Goal: Task Accomplishment & Management: Complete application form

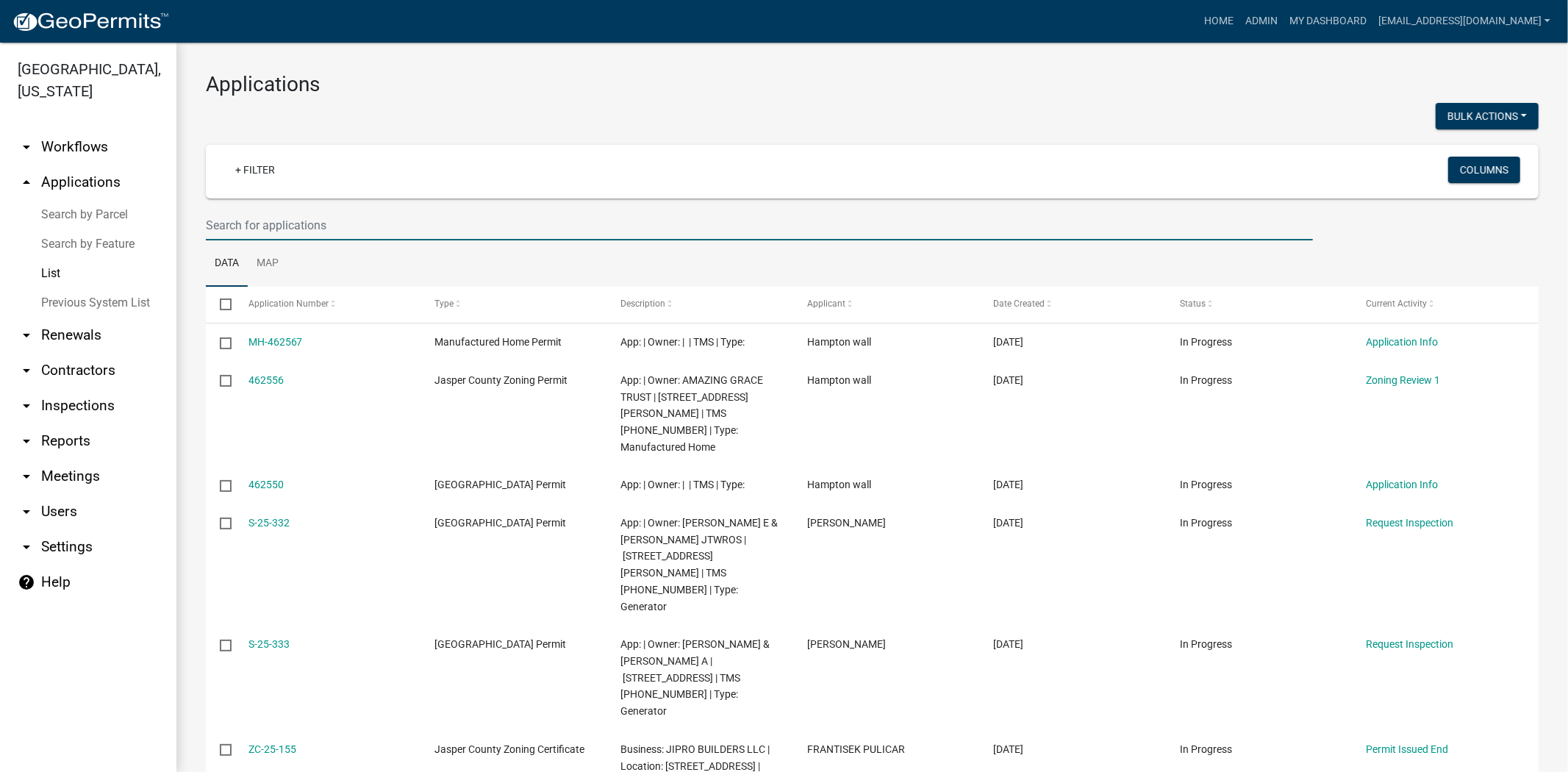
paste input "[PHONE_NUMBER]"
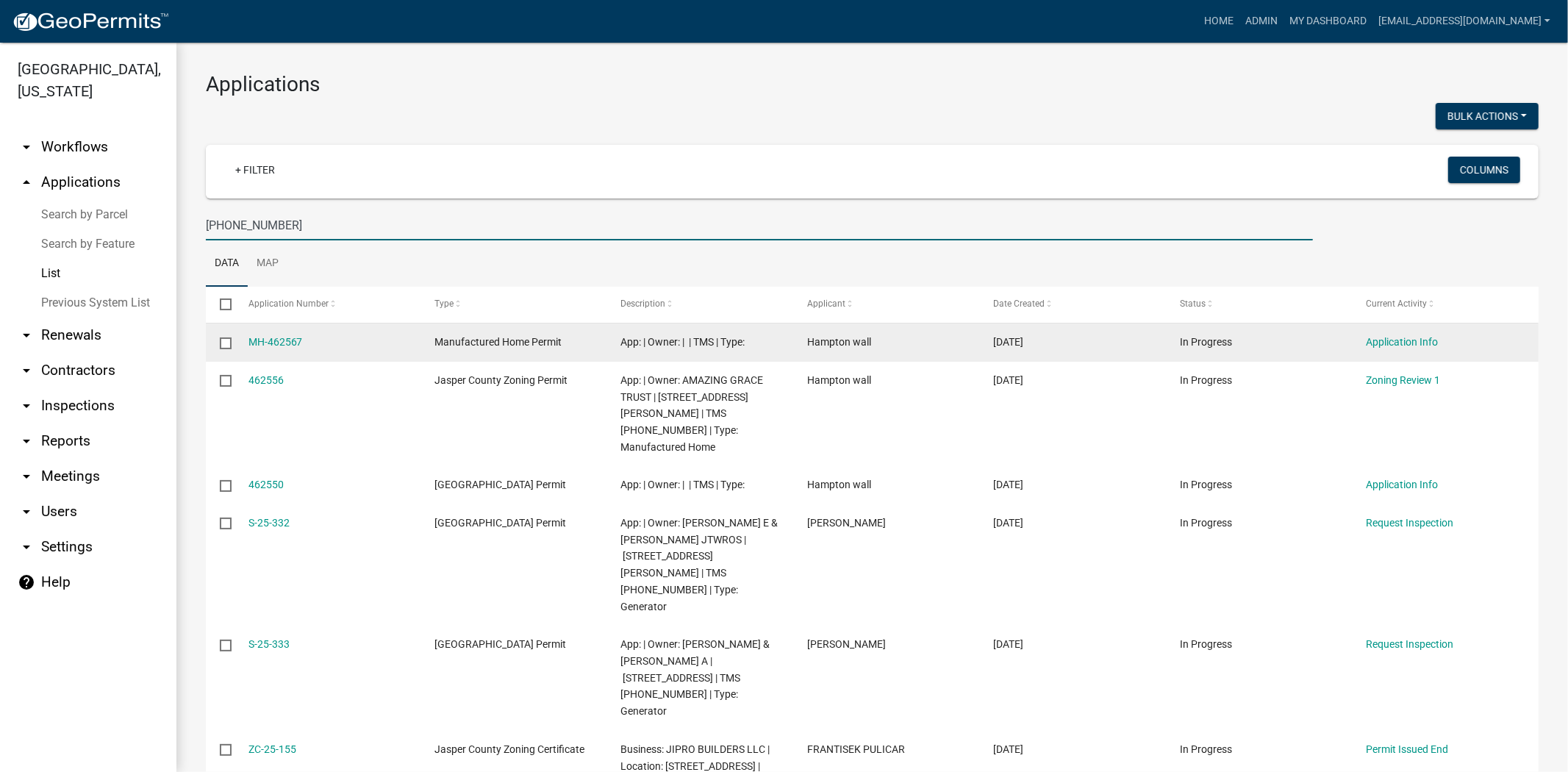
type input "083-00-05-003"
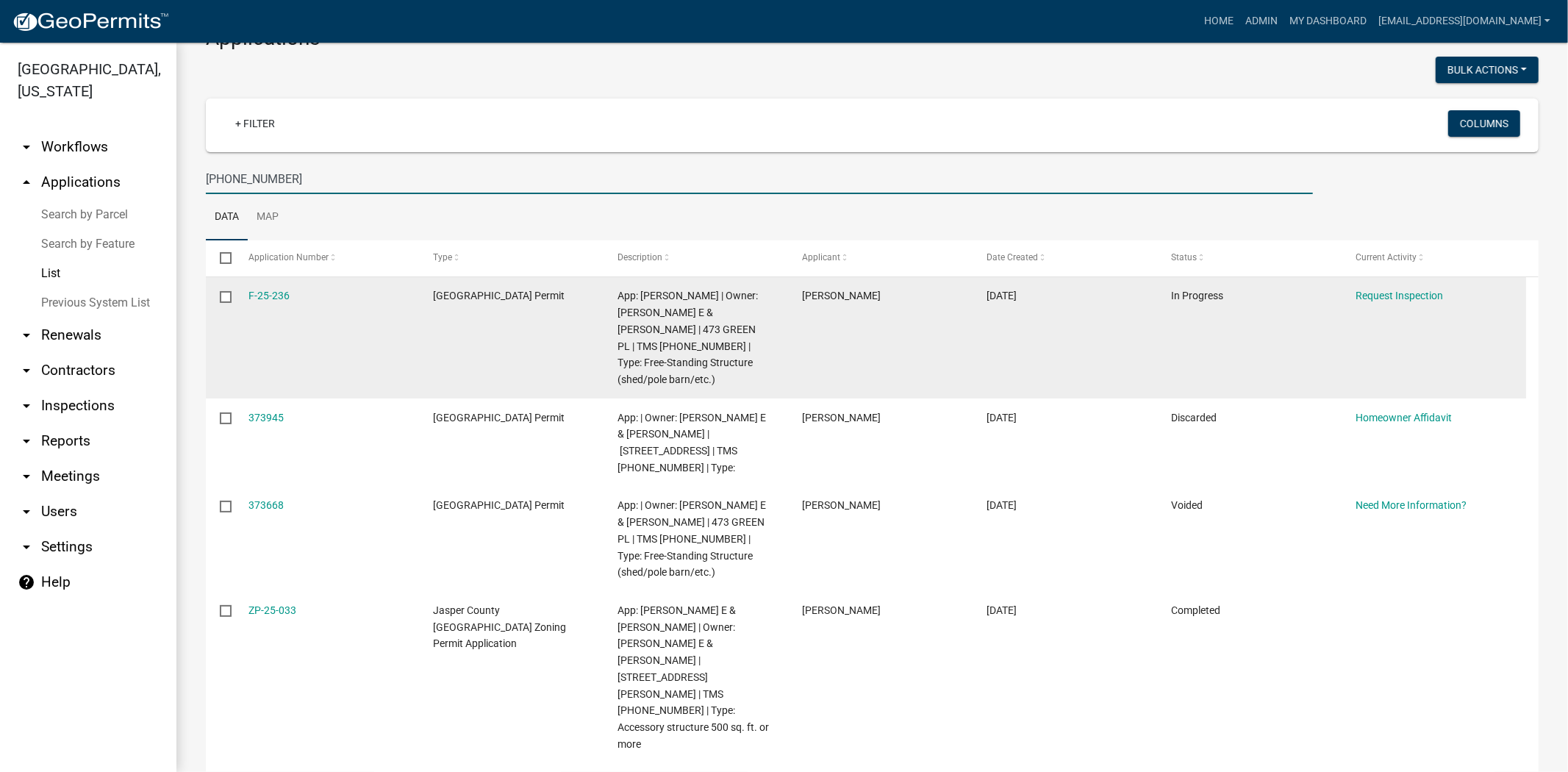
scroll to position [81, 0]
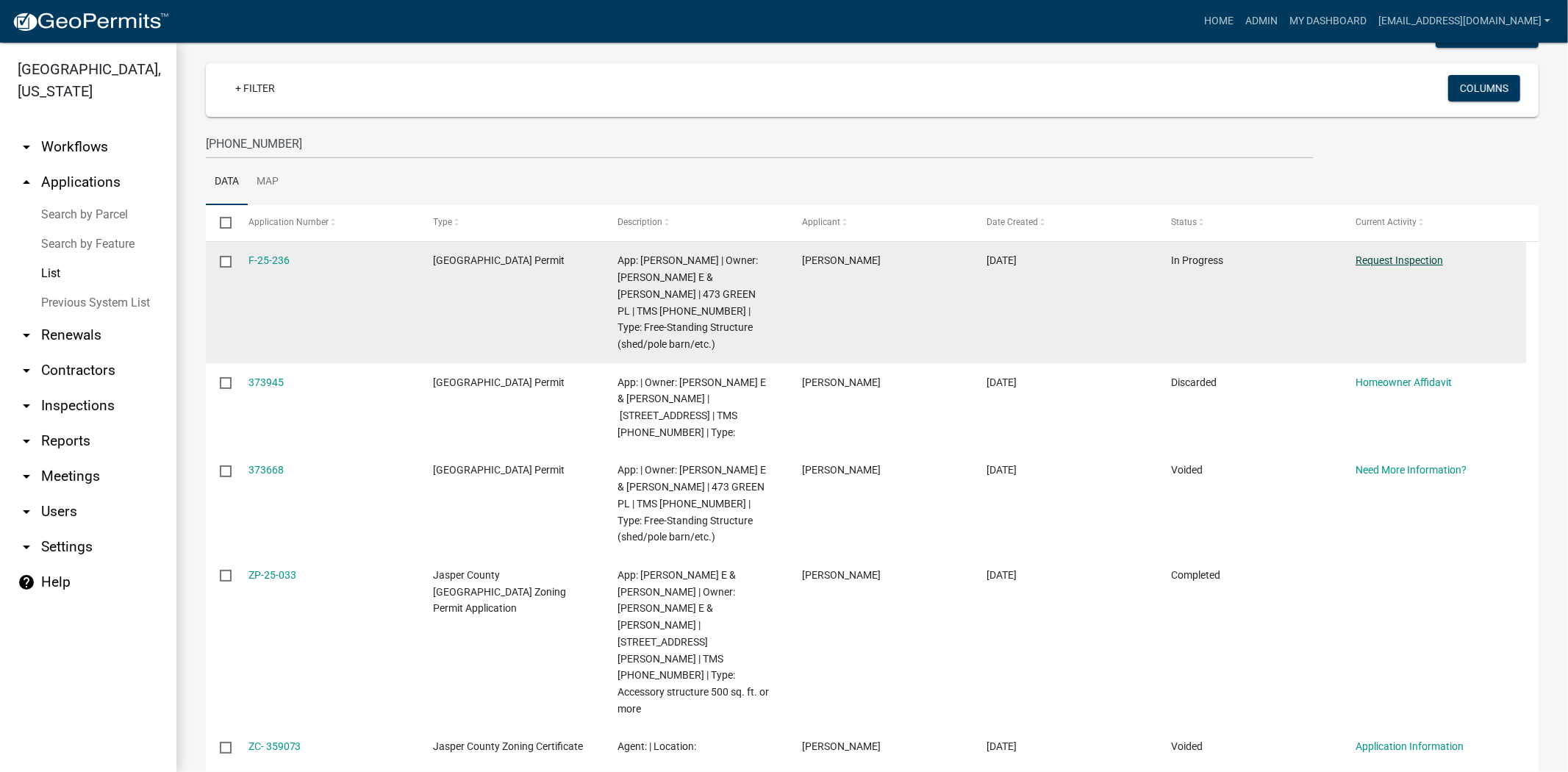
click at [1398, 261] on link "Request Inspection" at bounding box center [1400, 260] width 88 height 12
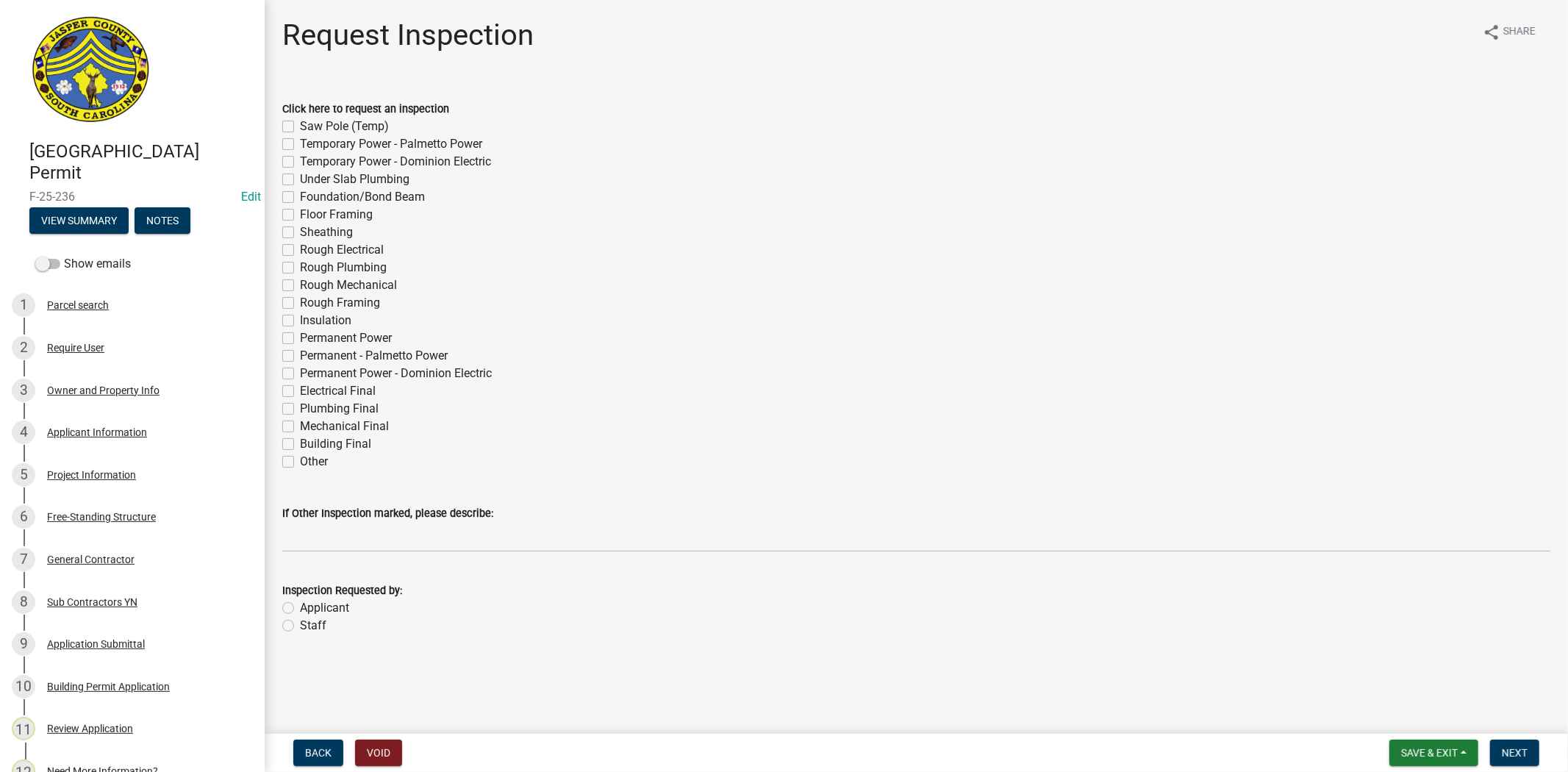
click at [300, 444] on label "Building Final" at bounding box center [335, 444] width 71 height 18
click at [300, 444] on input "Building Final" at bounding box center [305, 440] width 9 height 9
checkbox input "true"
checkbox input "false"
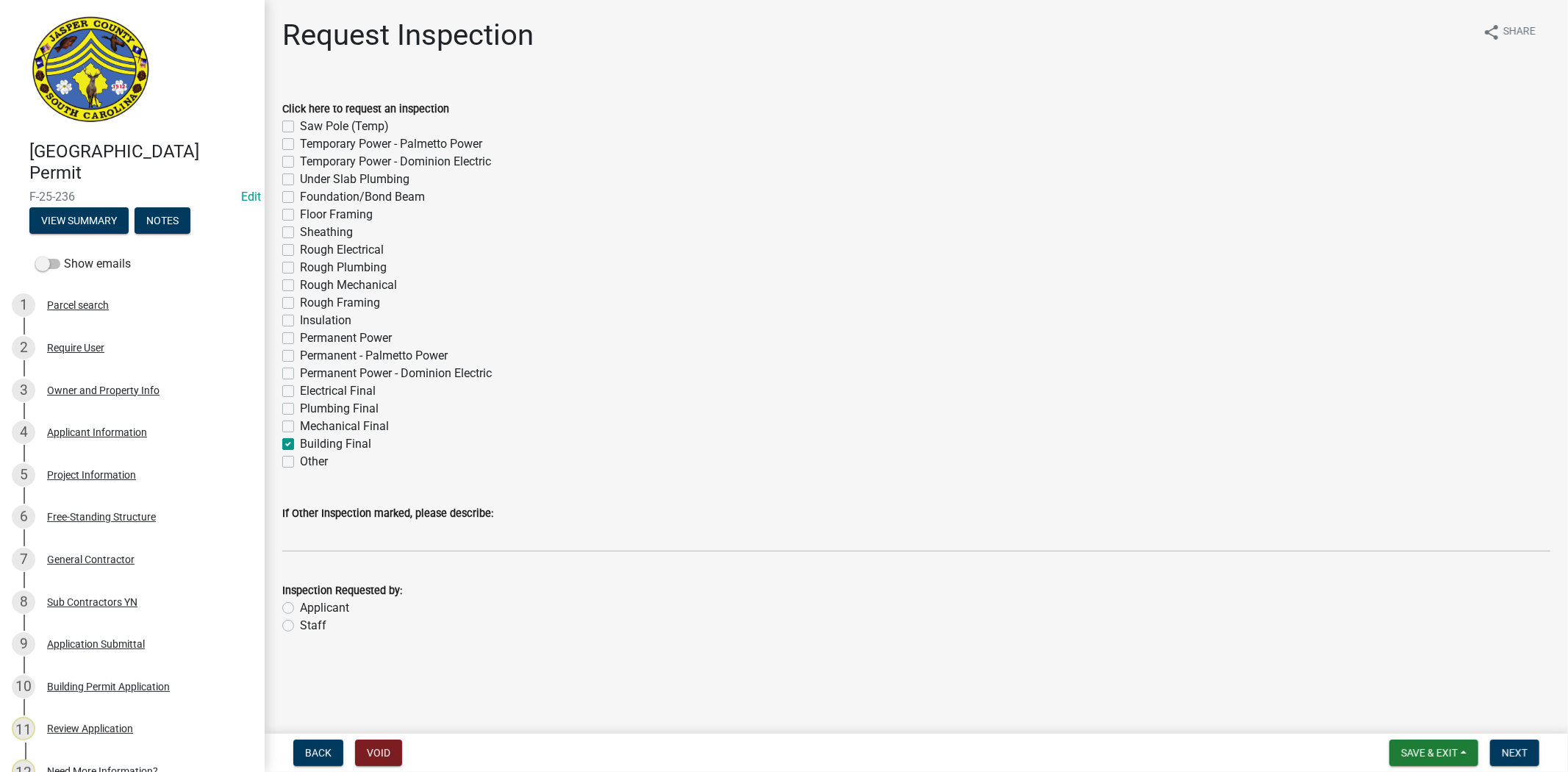
checkbox input "false"
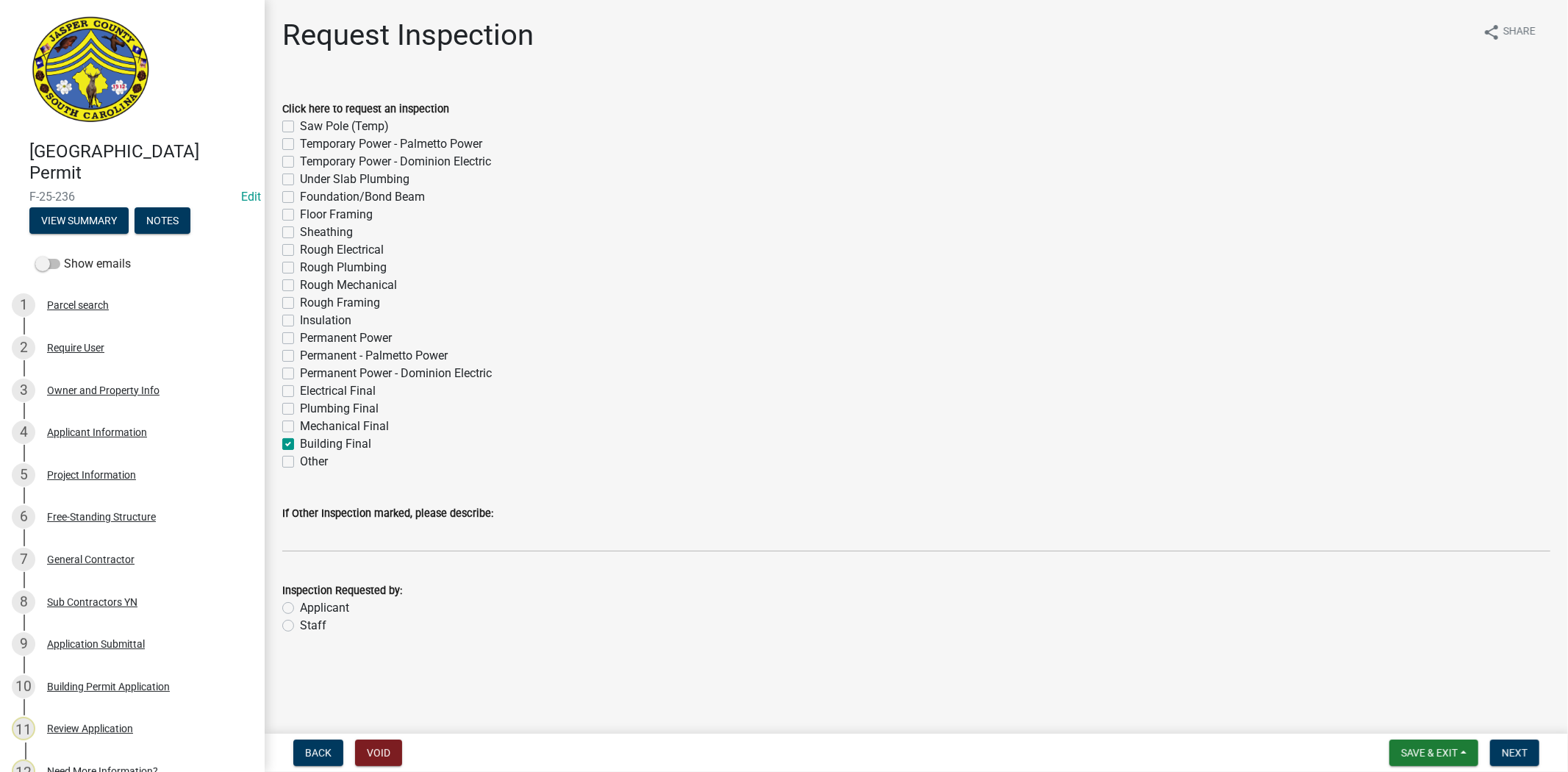
checkbox input "false"
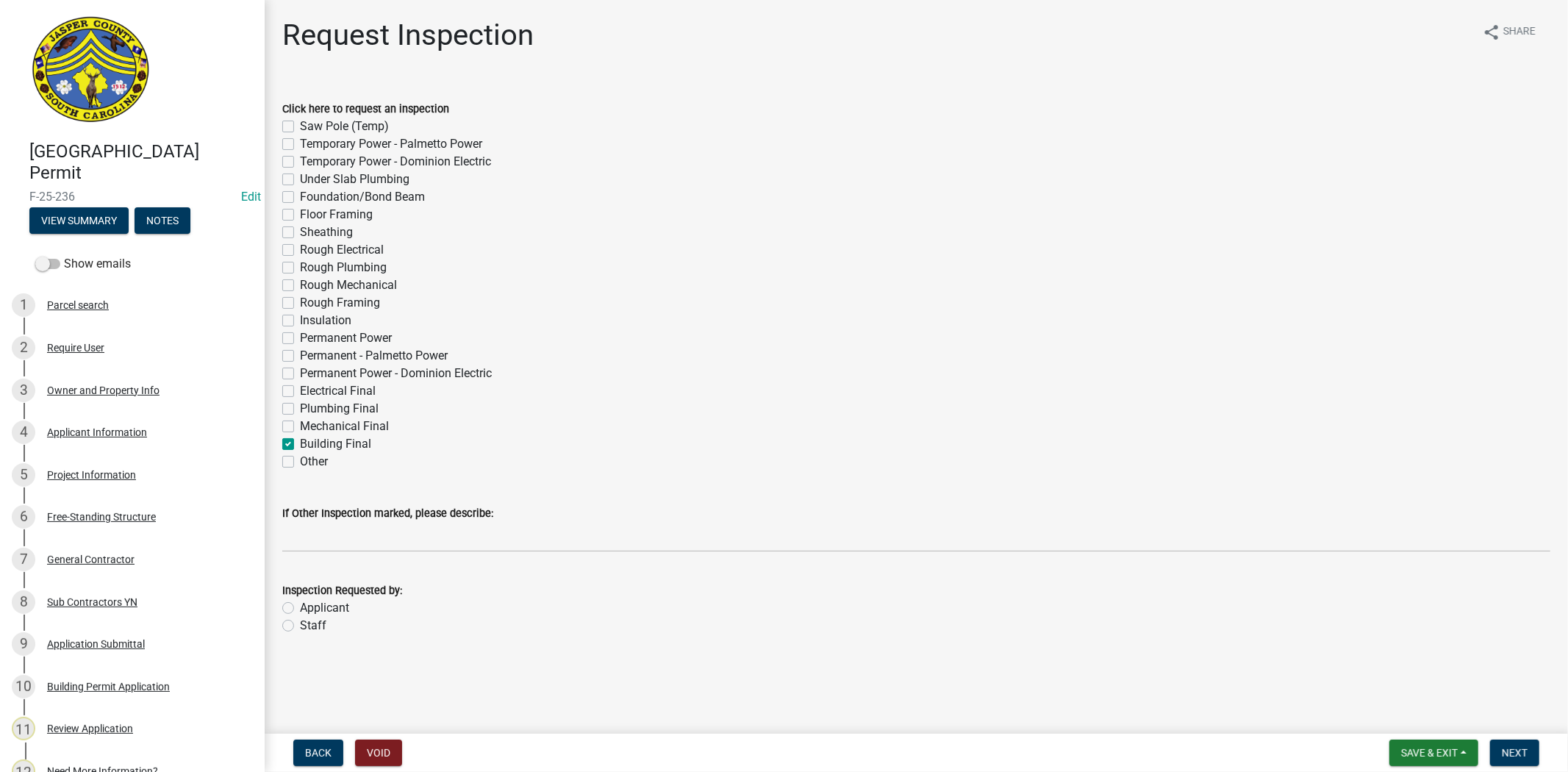
checkbox input "false"
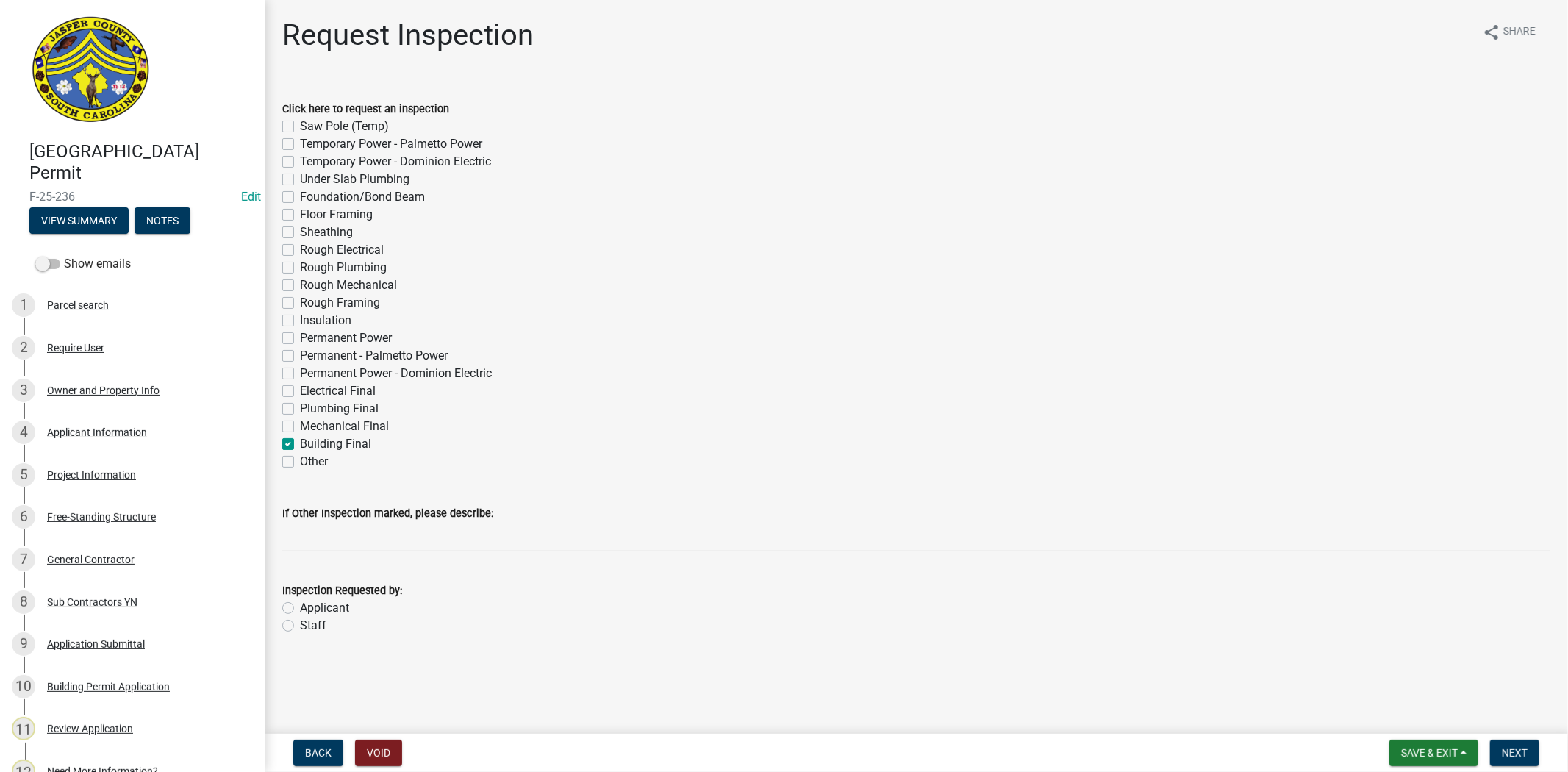
checkbox input "false"
checkbox input "true"
checkbox input "false"
click at [300, 390] on label "Electrical Final" at bounding box center [337, 391] width 76 height 18
click at [300, 390] on input "Electrical Final" at bounding box center [305, 387] width 9 height 9
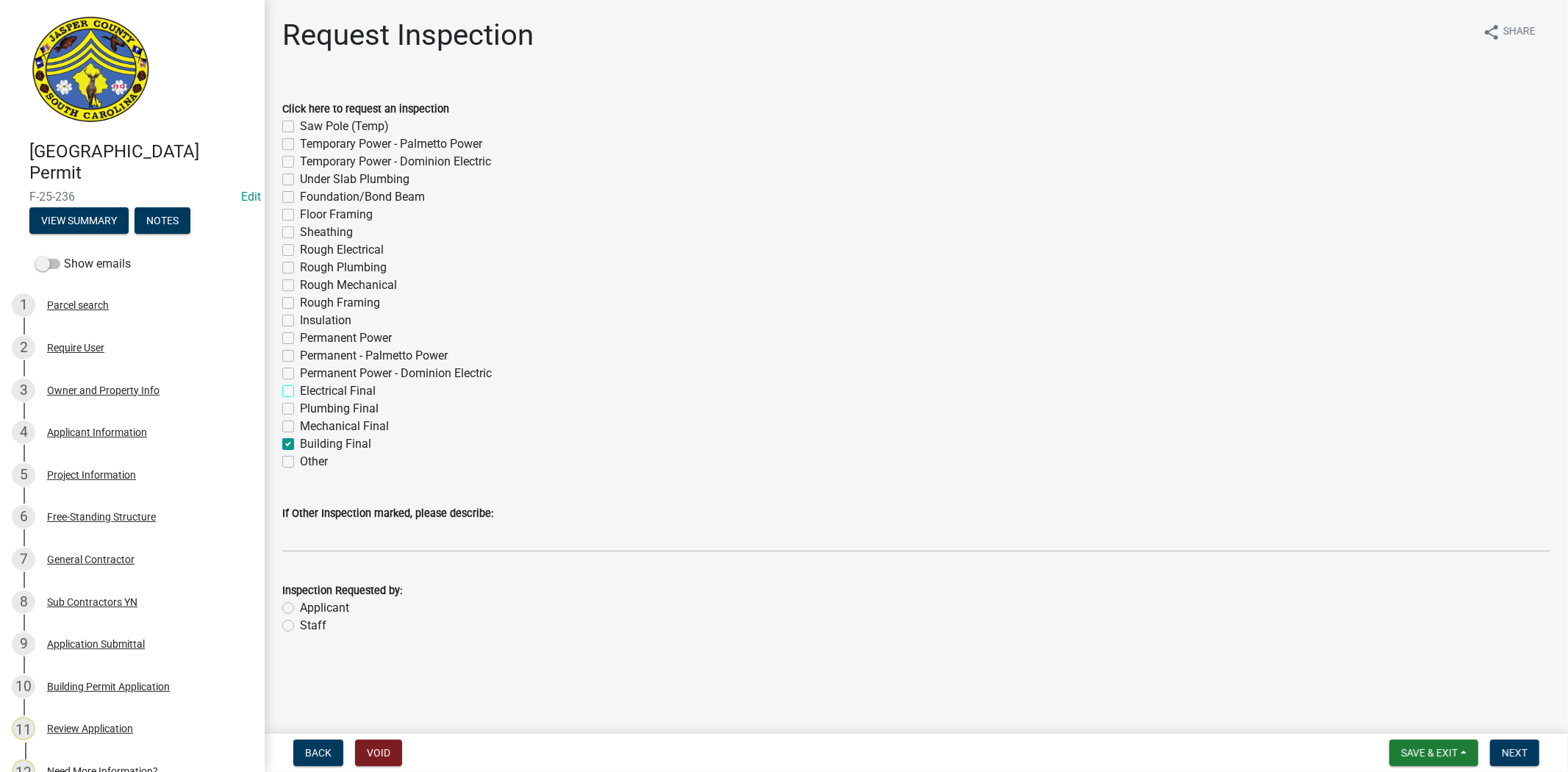
checkbox input "true"
checkbox input "false"
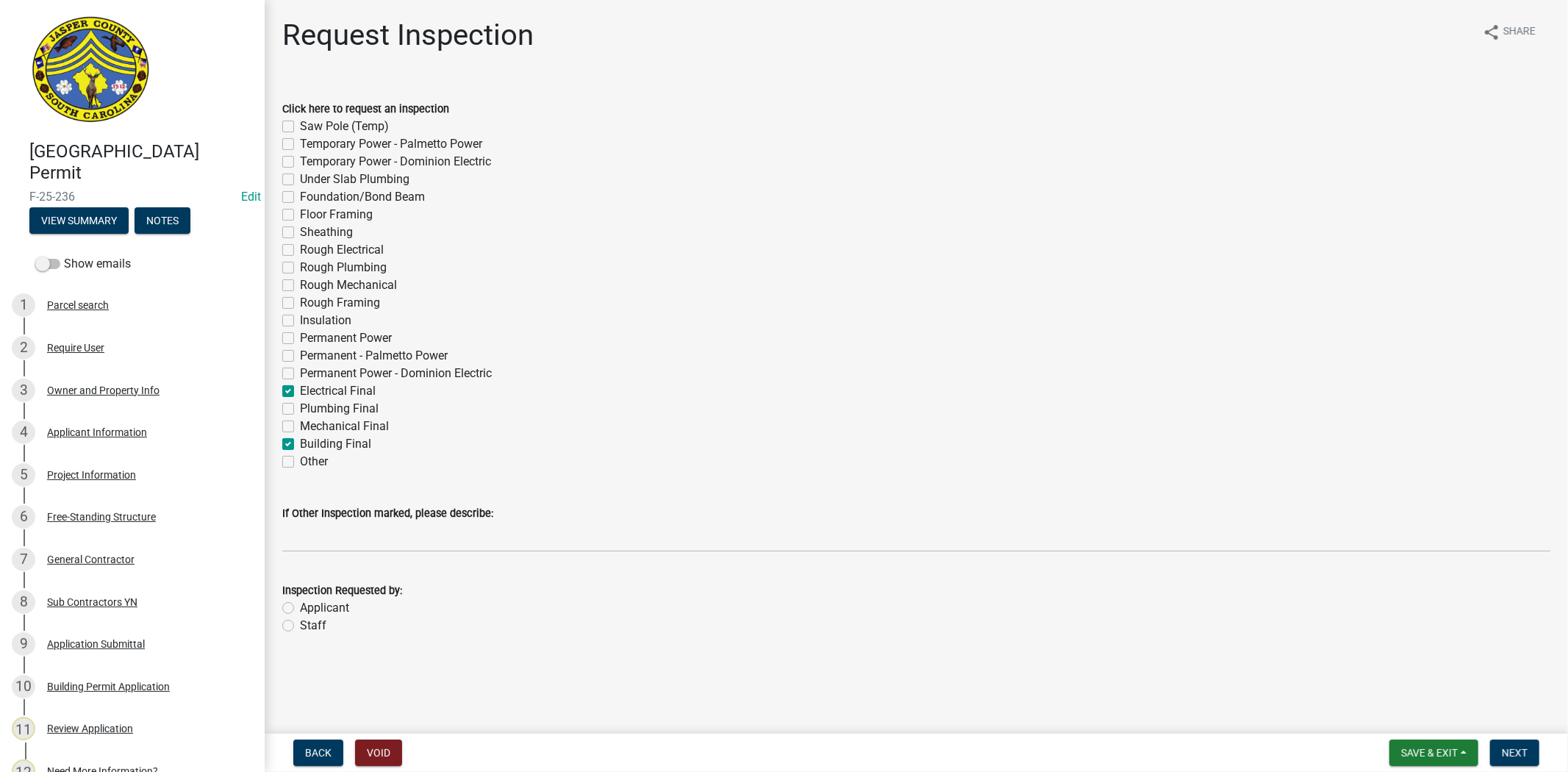
checkbox input "false"
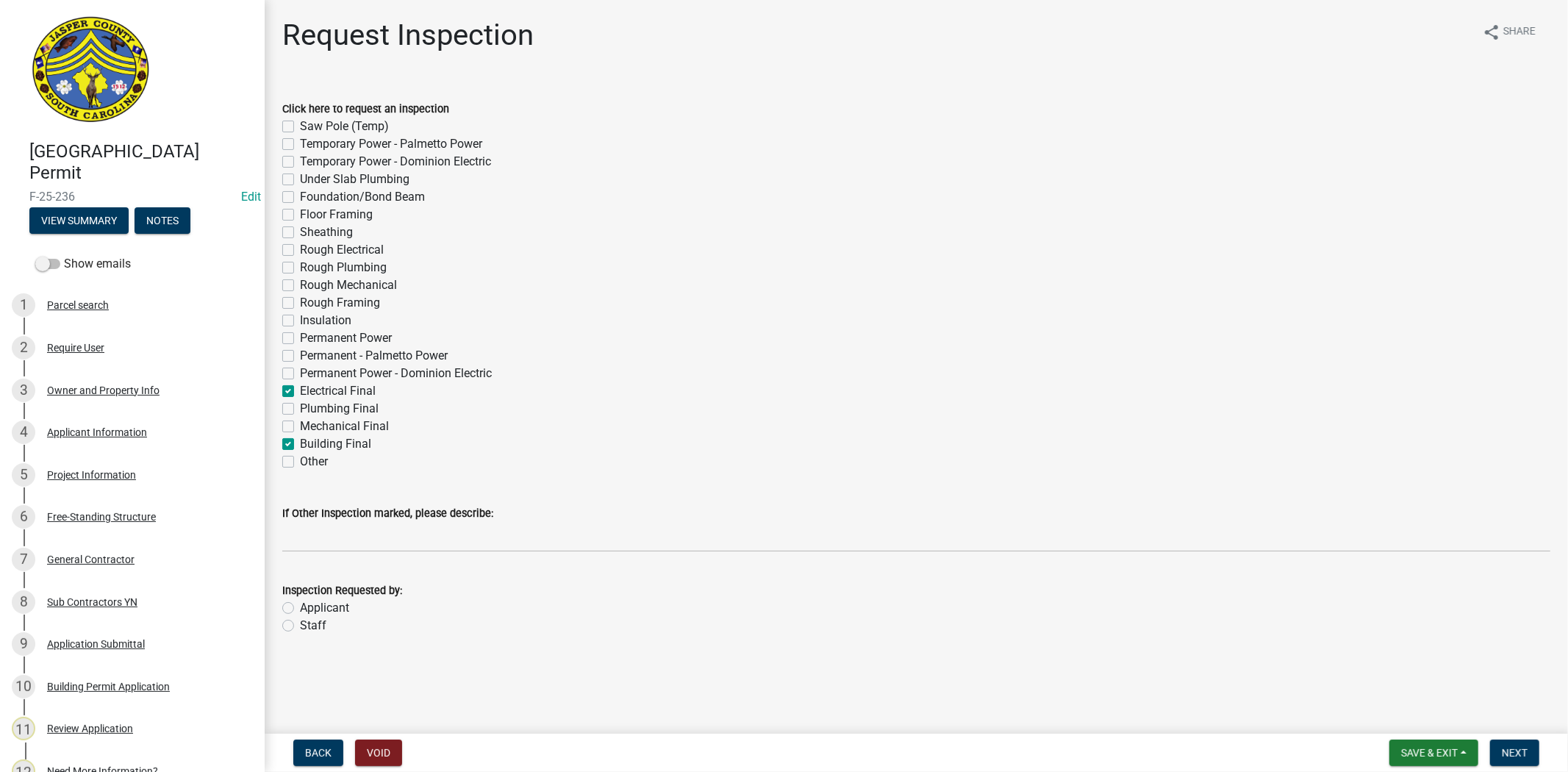
checkbox input "false"
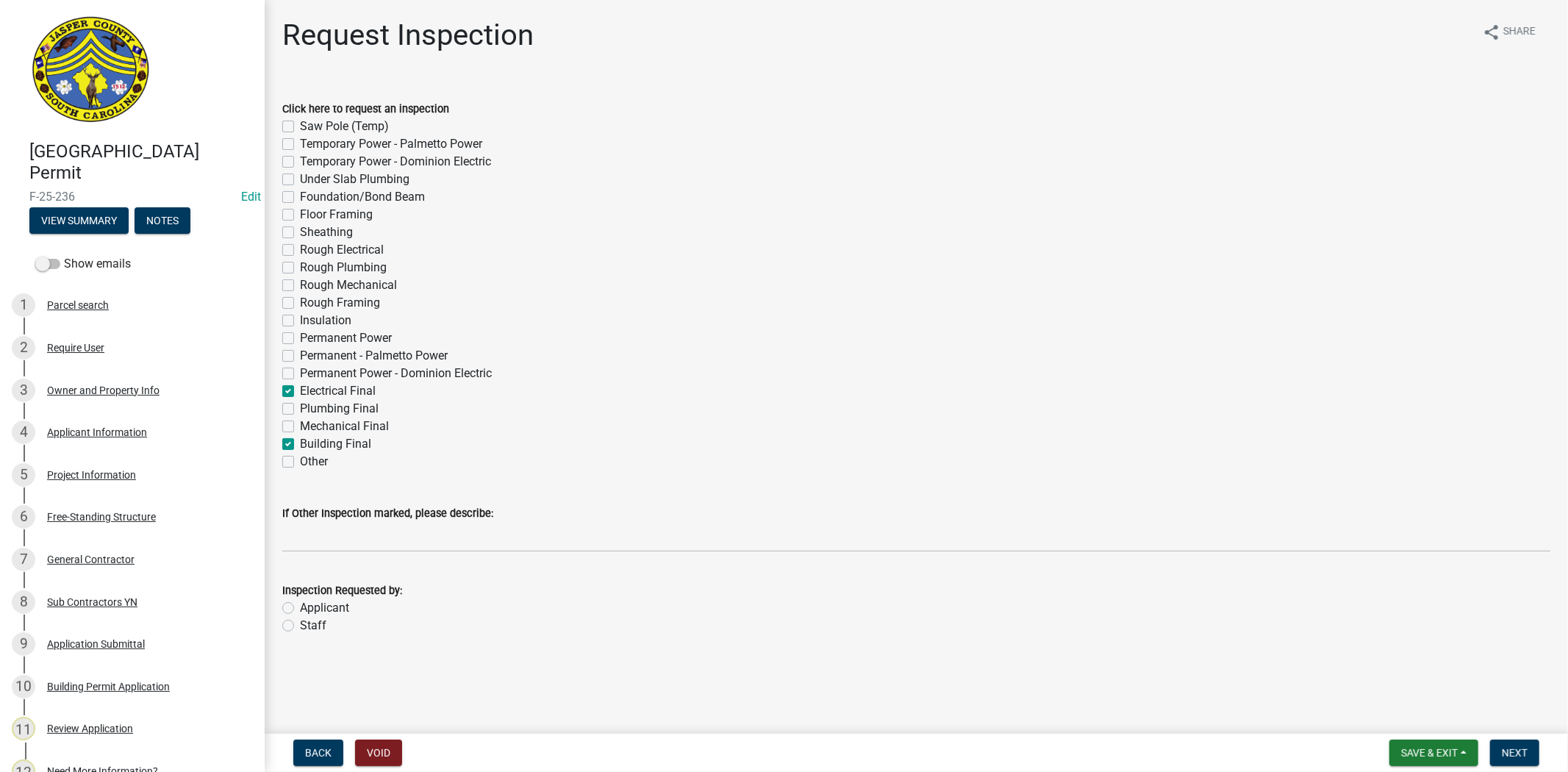
checkbox input "false"
checkbox input "true"
checkbox input "false"
checkbox input "true"
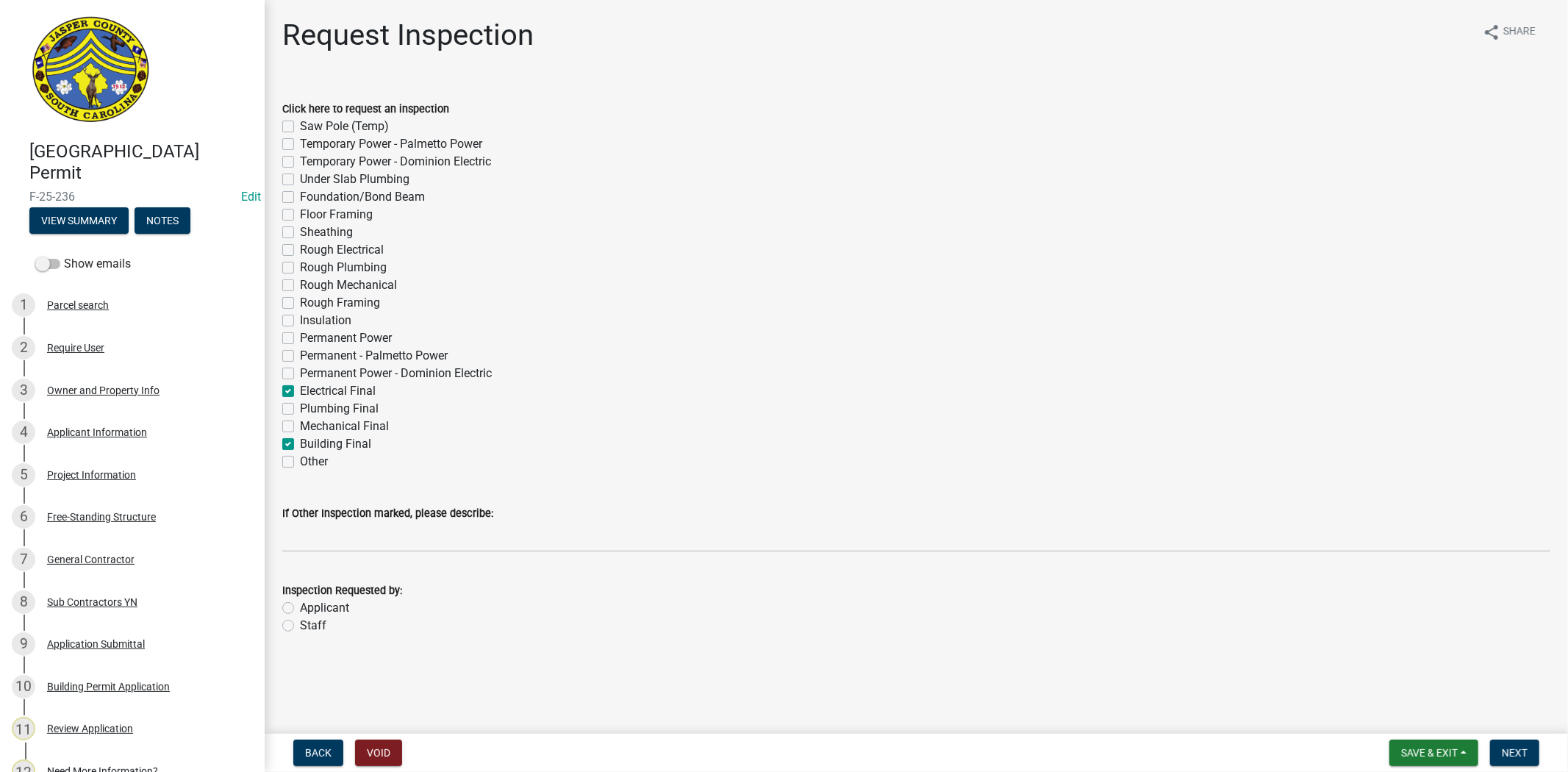
checkbox input "false"
click at [300, 608] on label "Applicant" at bounding box center [324, 608] width 50 height 18
click at [300, 608] on input "Applicant" at bounding box center [305, 604] width 9 height 9
radio input "true"
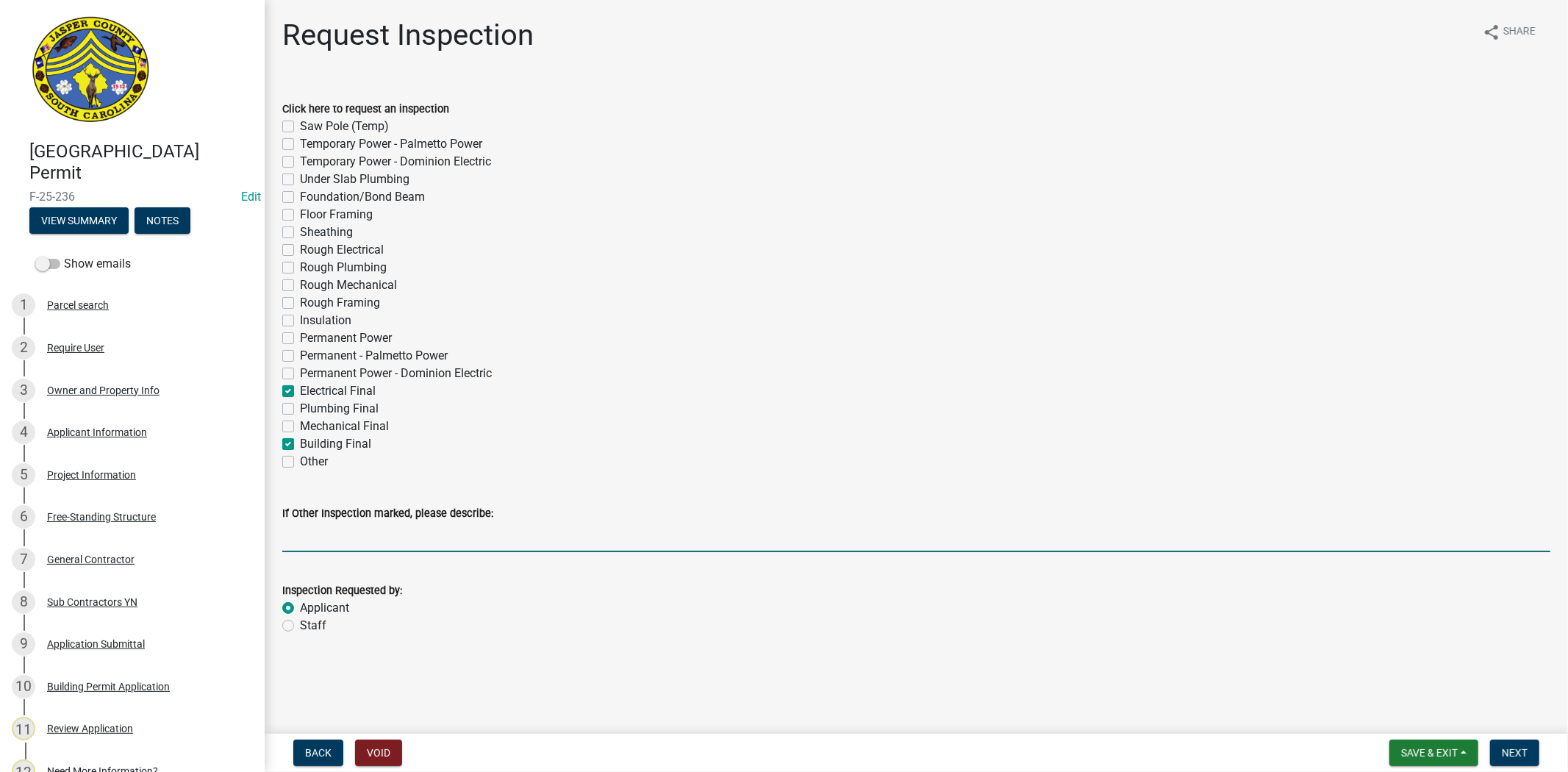
click at [418, 541] on input "If Other Inspection marked, please describe:" at bounding box center [916, 537] width 1268 height 30
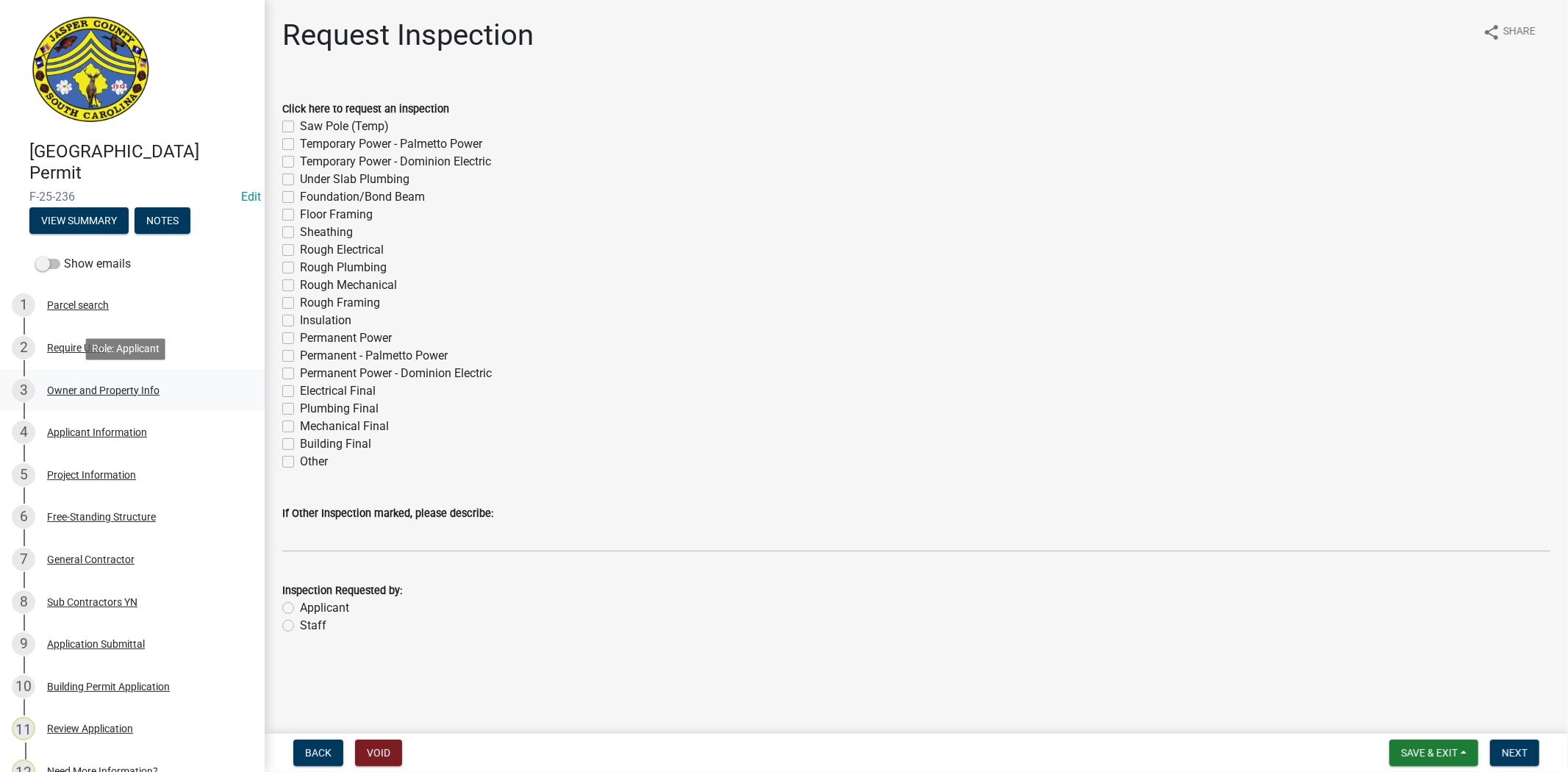
click at [111, 385] on div "Owner and Property Info" at bounding box center [103, 390] width 112 height 10
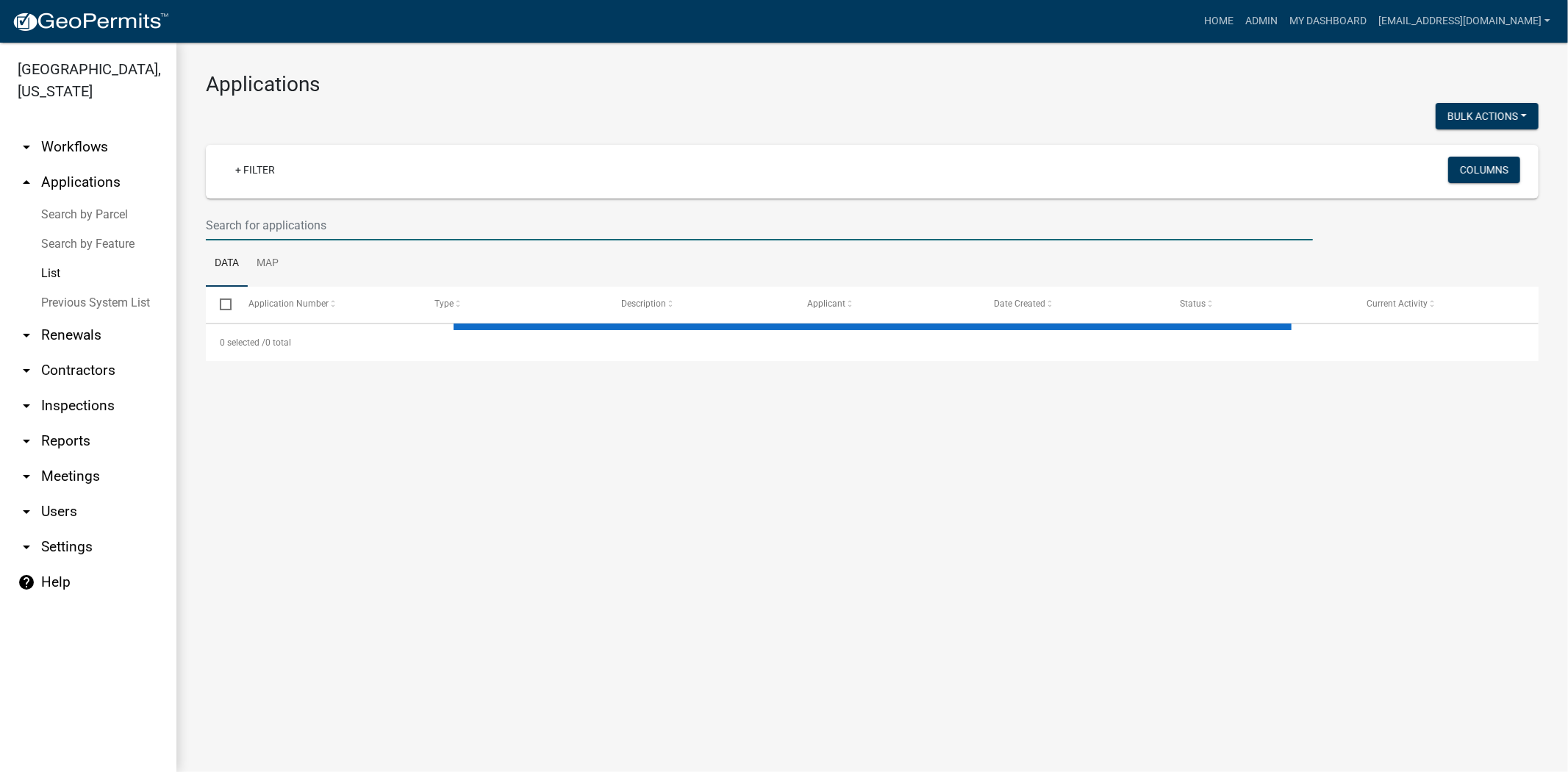
click at [371, 224] on input "text" at bounding box center [759, 225] width 1107 height 30
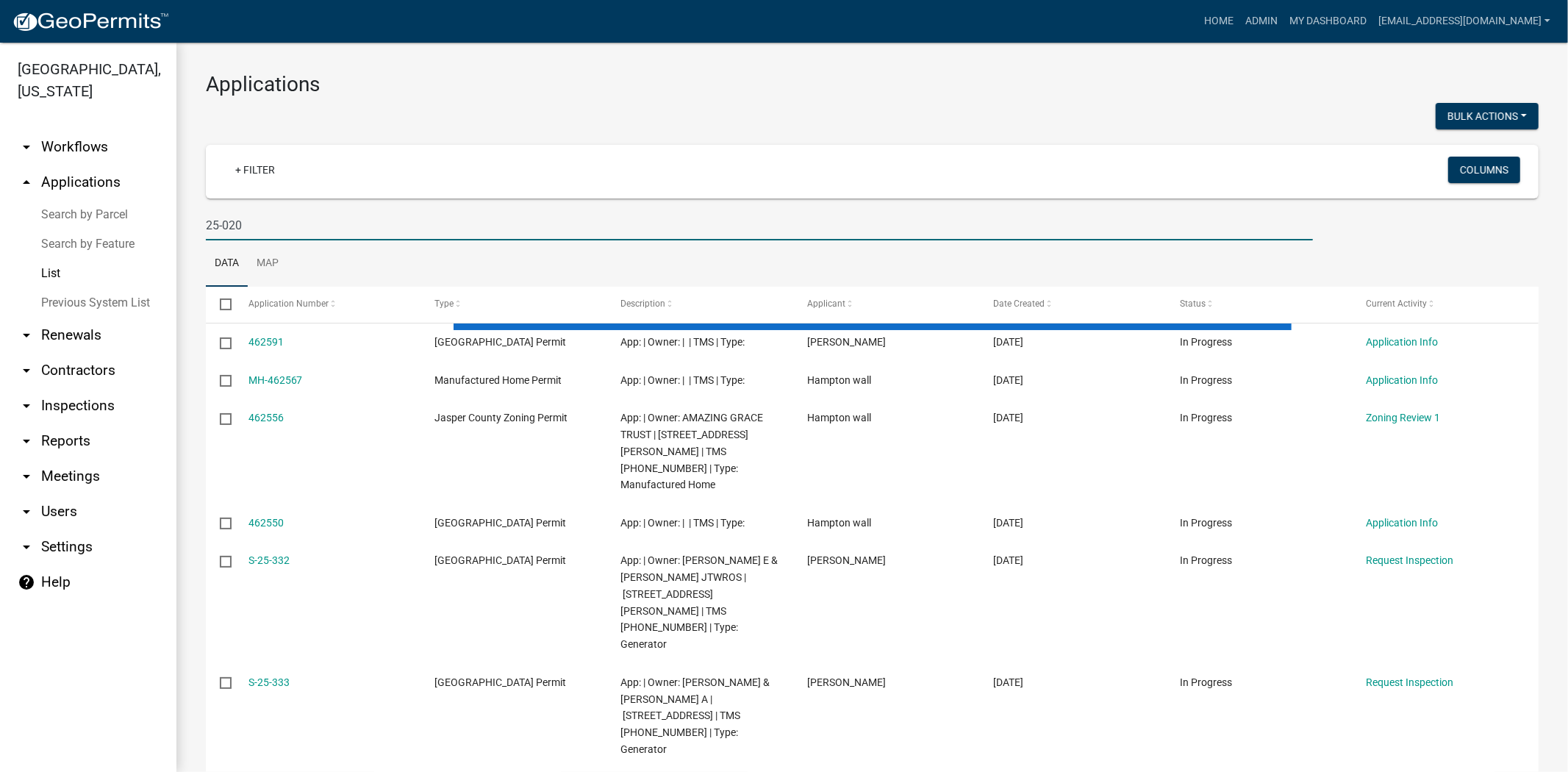
type input "25-020"
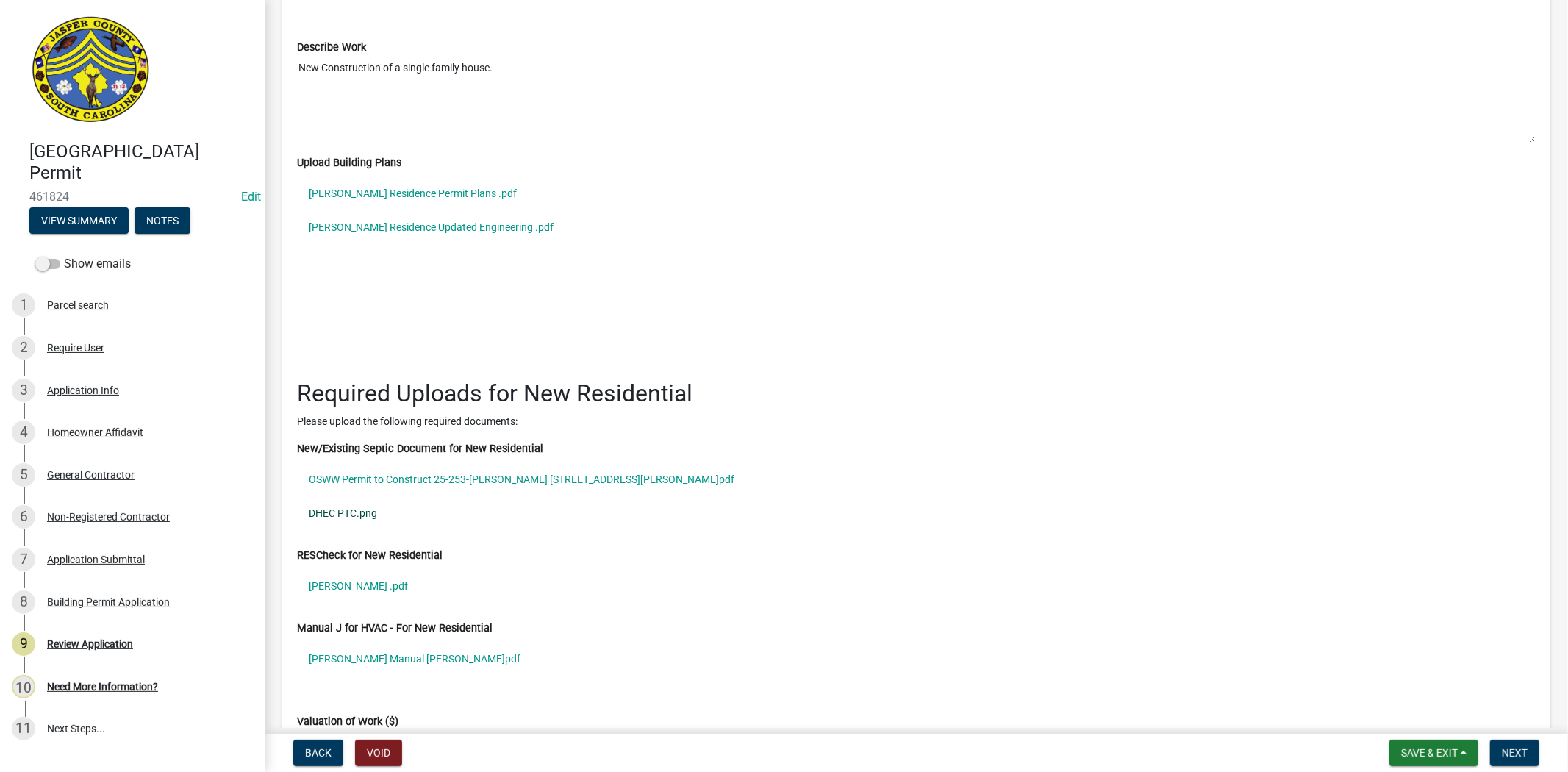
scroll to position [2288, 0]
click at [367, 230] on link "[PERSON_NAME] Residence Updated Engineering .pdf" at bounding box center [917, 231] width 1239 height 34
click at [378, 197] on link "Moreno Residence Permit Plans .pdf" at bounding box center [917, 197] width 1239 height 34
click at [1504, 744] on button "Next" at bounding box center [1515, 753] width 50 height 26
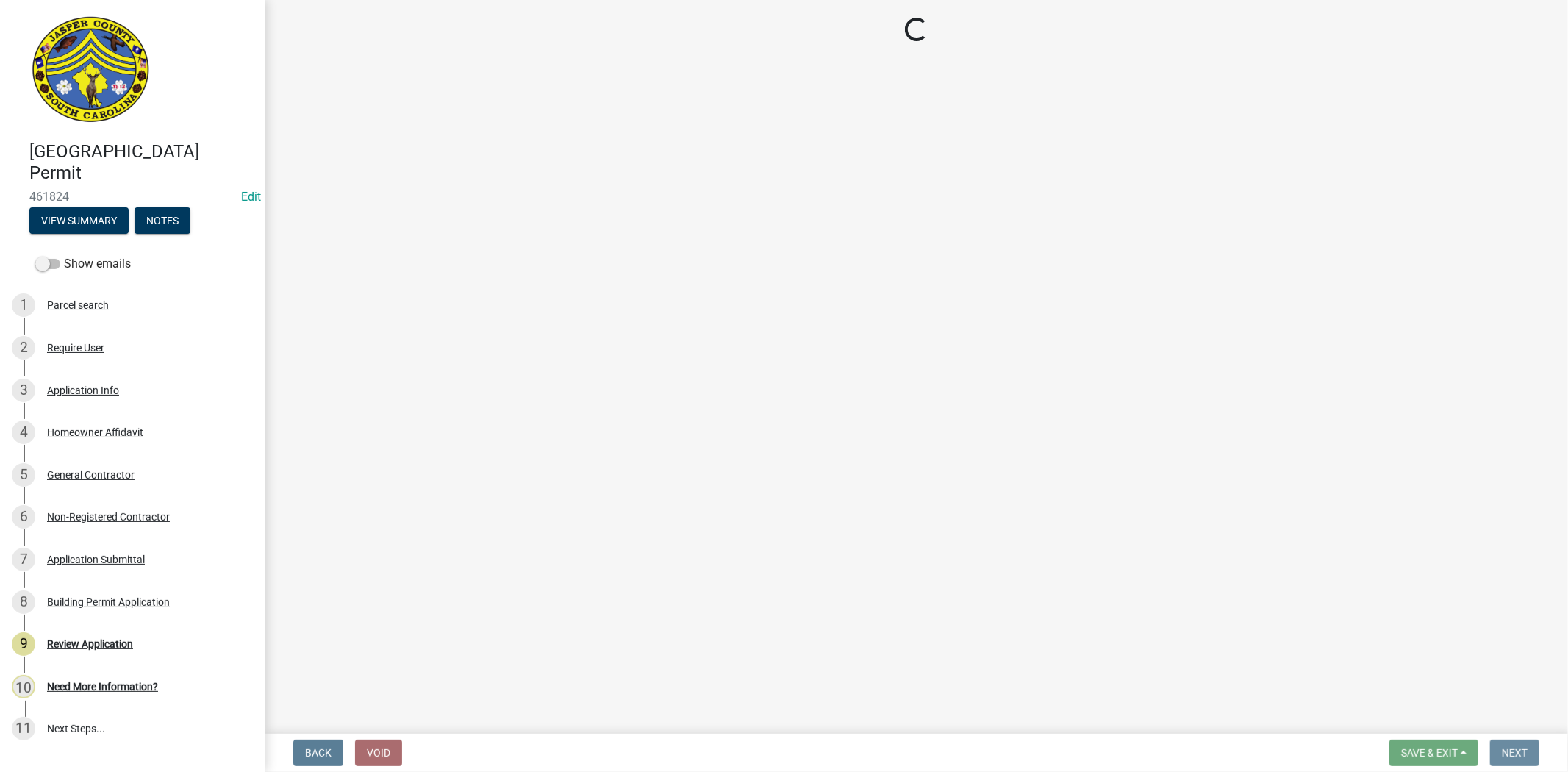
scroll to position [0, 0]
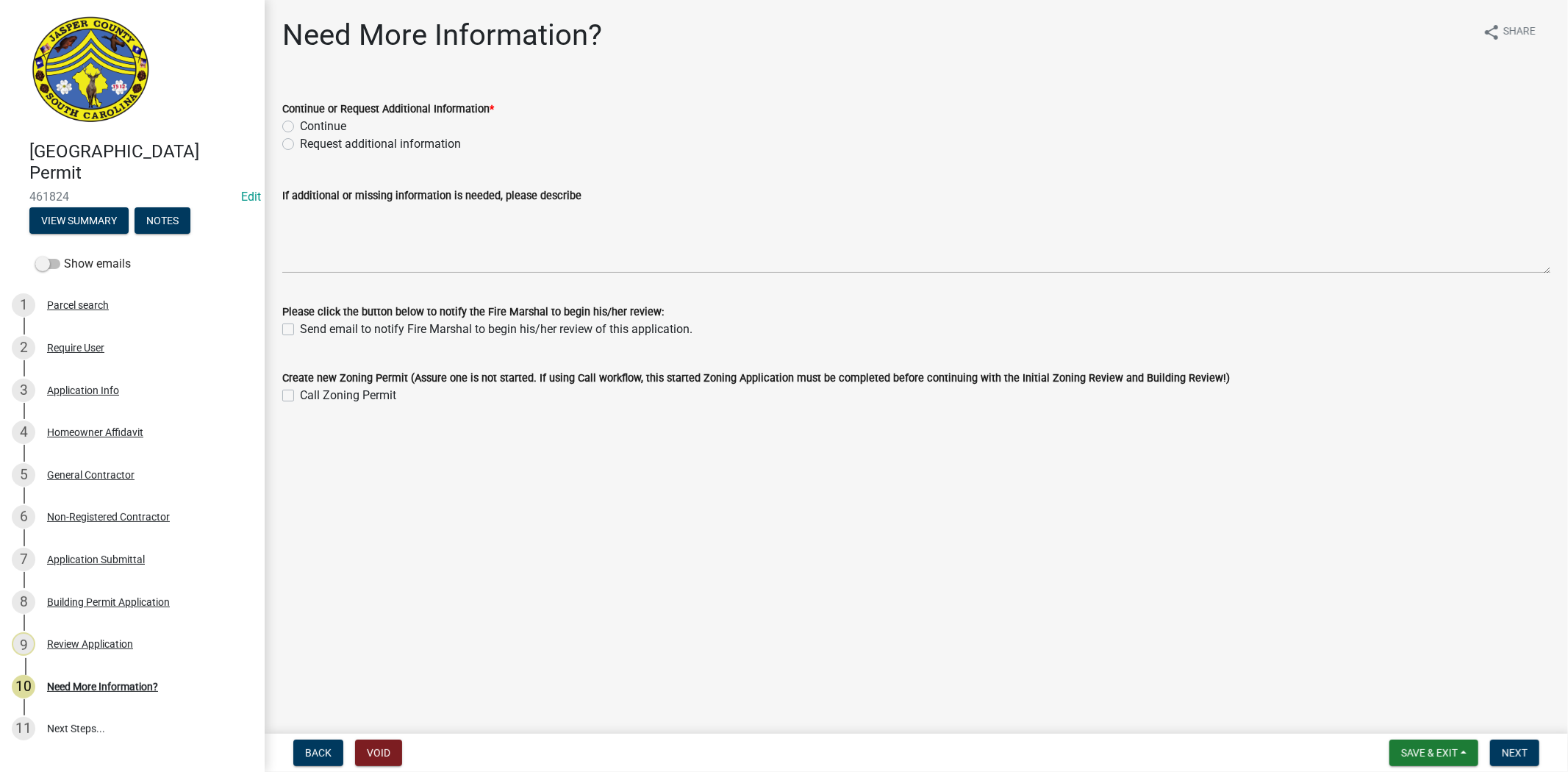
click at [300, 144] on label "Request additional information" at bounding box center [380, 144] width 161 height 18
click at [300, 144] on input "Request additional information" at bounding box center [305, 140] width 9 height 9
radio input "true"
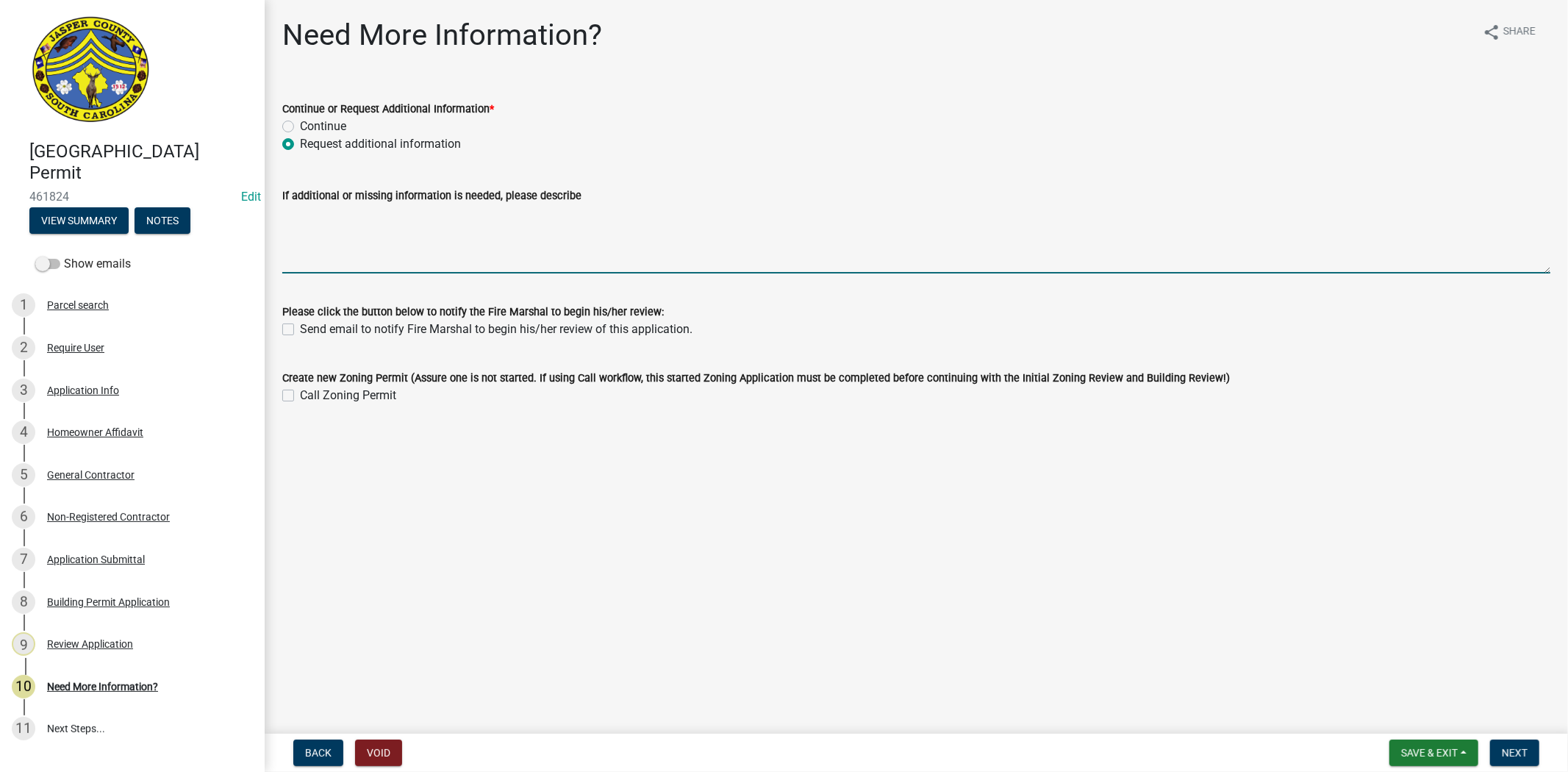
click at [348, 223] on textarea "If additional or missing information is needed, please describe" at bounding box center [916, 239] width 1268 height 69
type textarea "Please provide the unheated square footage of the house."
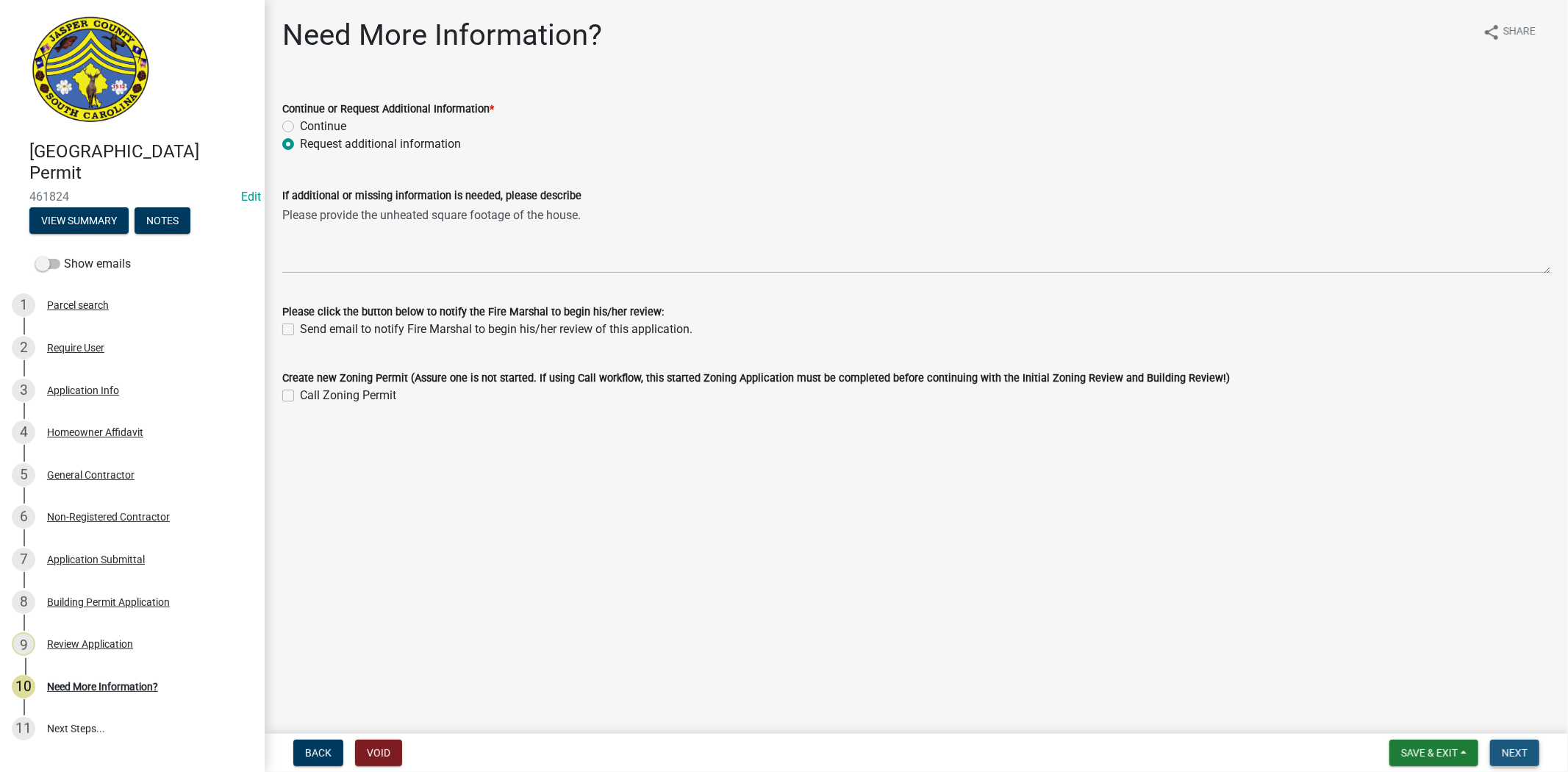
click at [1520, 752] on span "Next" at bounding box center [1516, 752] width 26 height 12
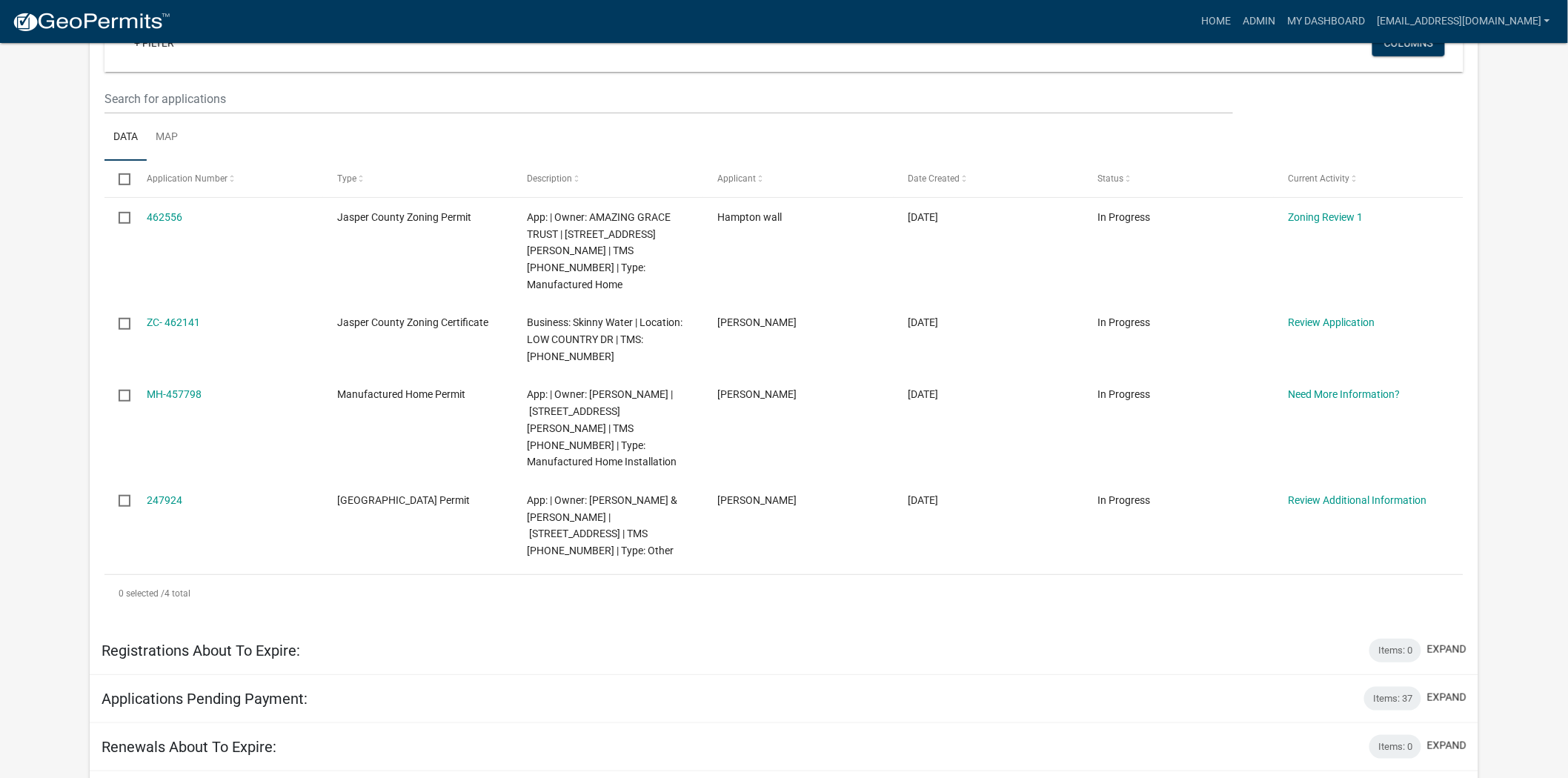
scroll to position [247, 0]
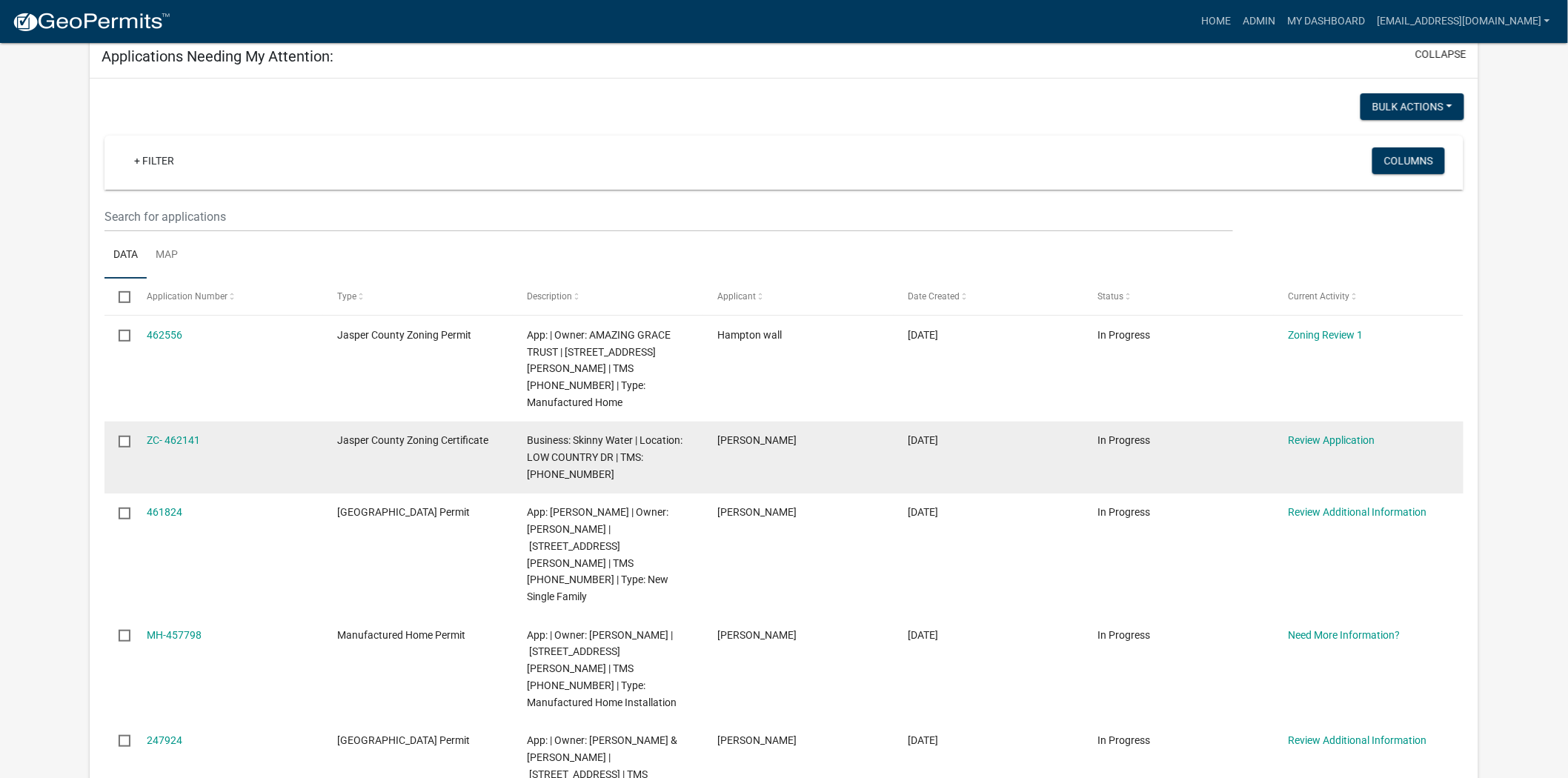
scroll to position [165, 0]
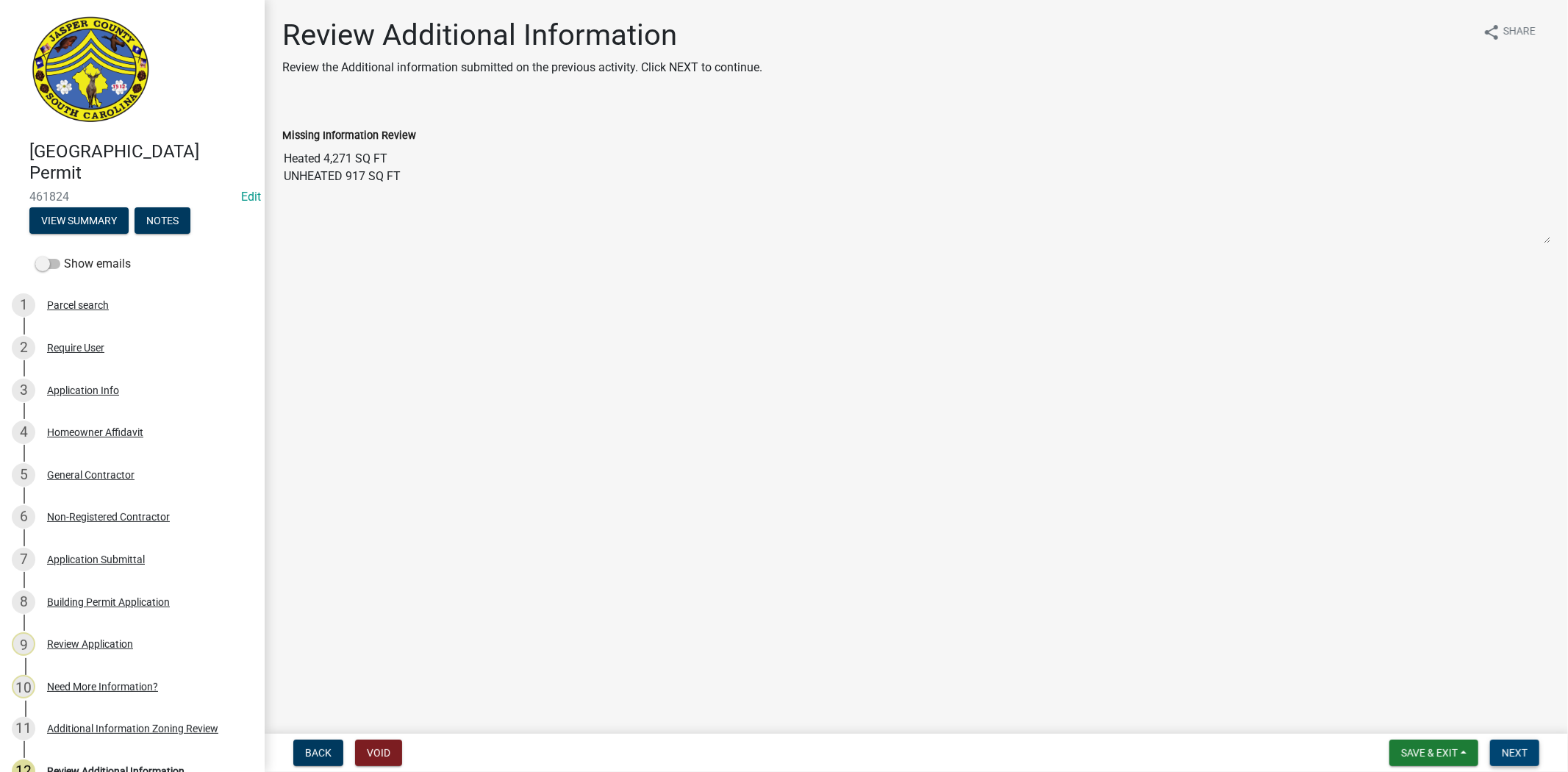
click at [1513, 764] on button "Next" at bounding box center [1515, 753] width 50 height 26
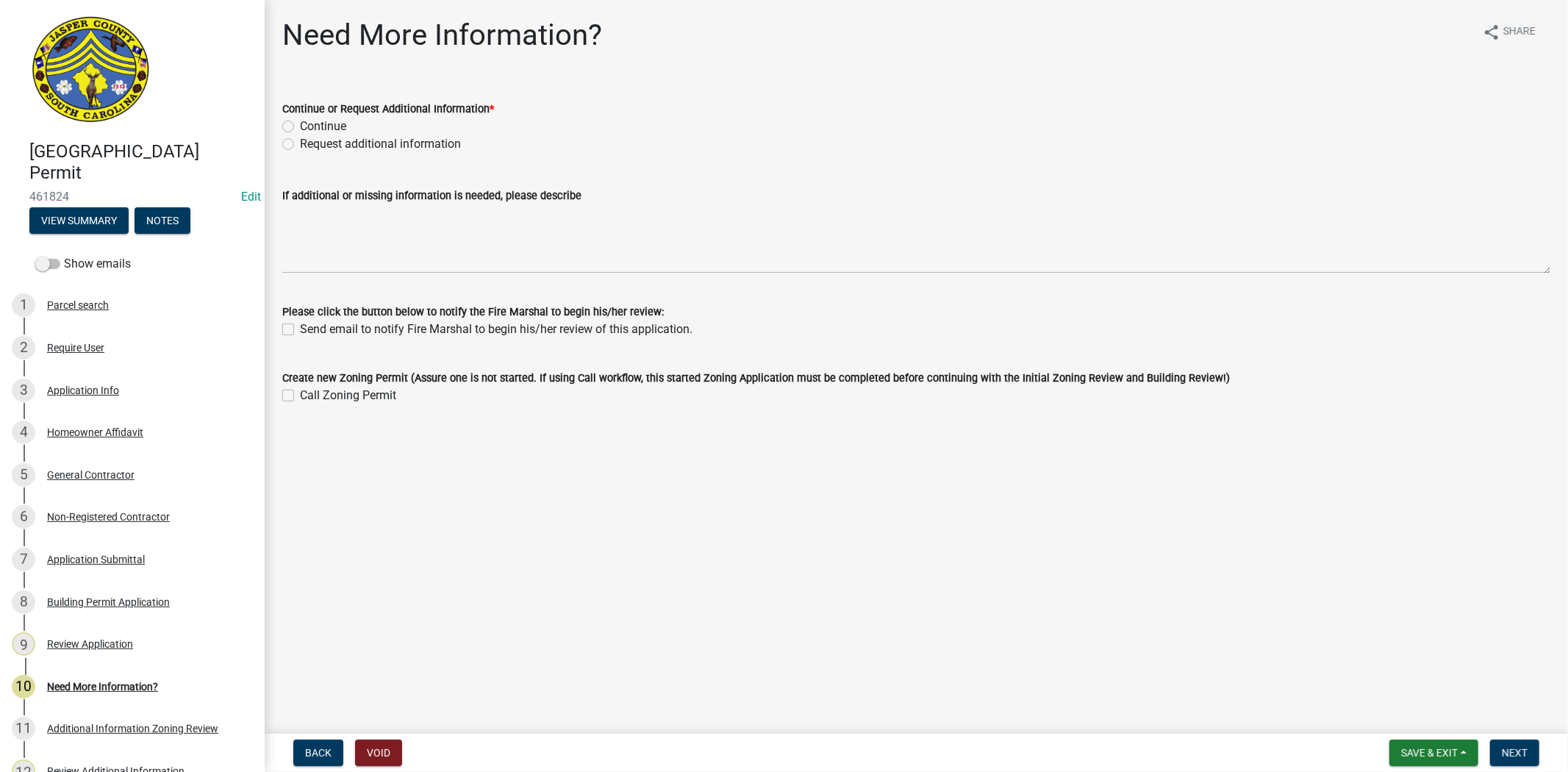
click at [300, 128] on label "Continue" at bounding box center [323, 126] width 47 height 18
click at [300, 127] on input "Continue" at bounding box center [305, 122] width 9 height 9
radio input "true"
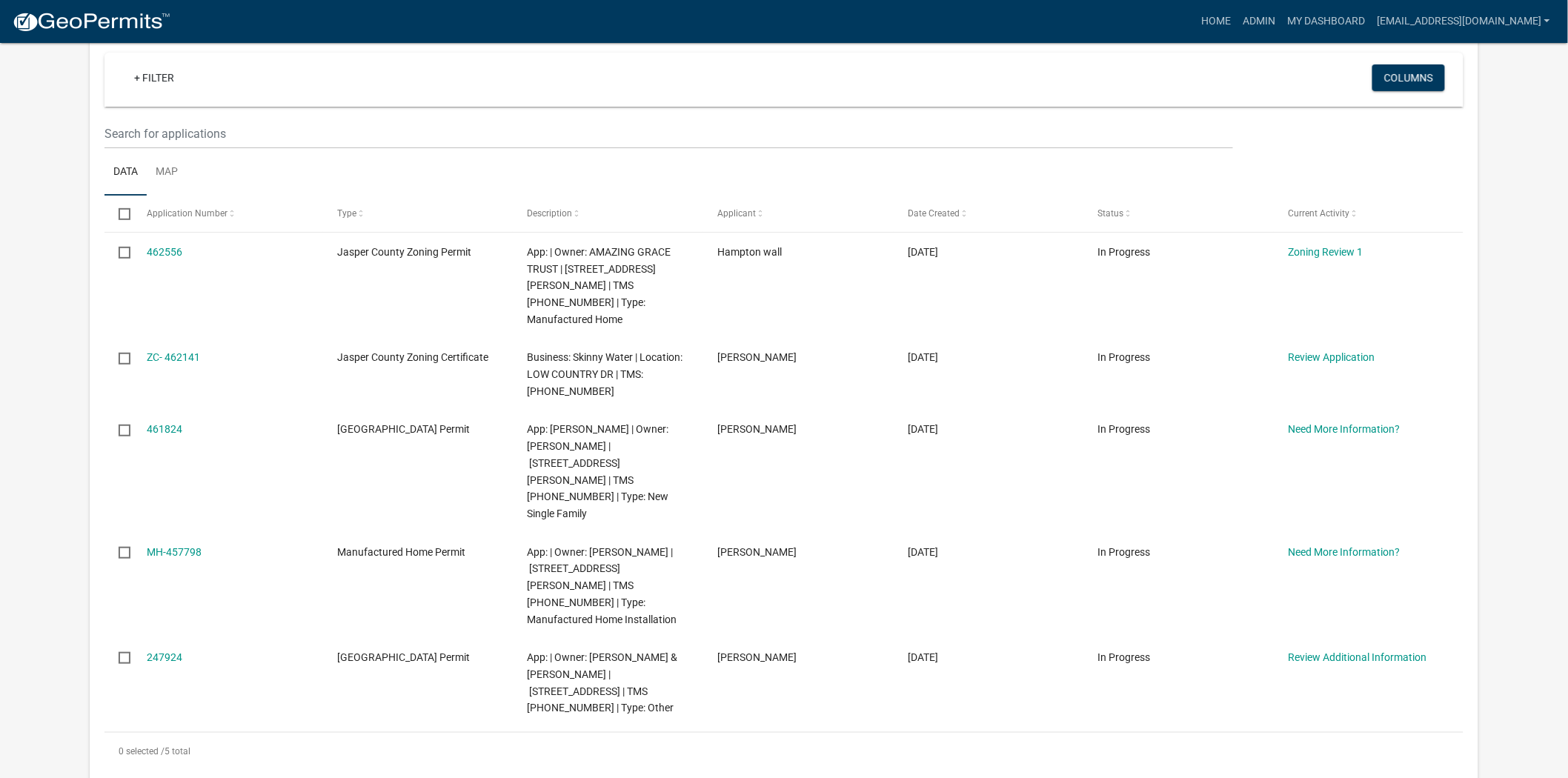
scroll to position [165, 0]
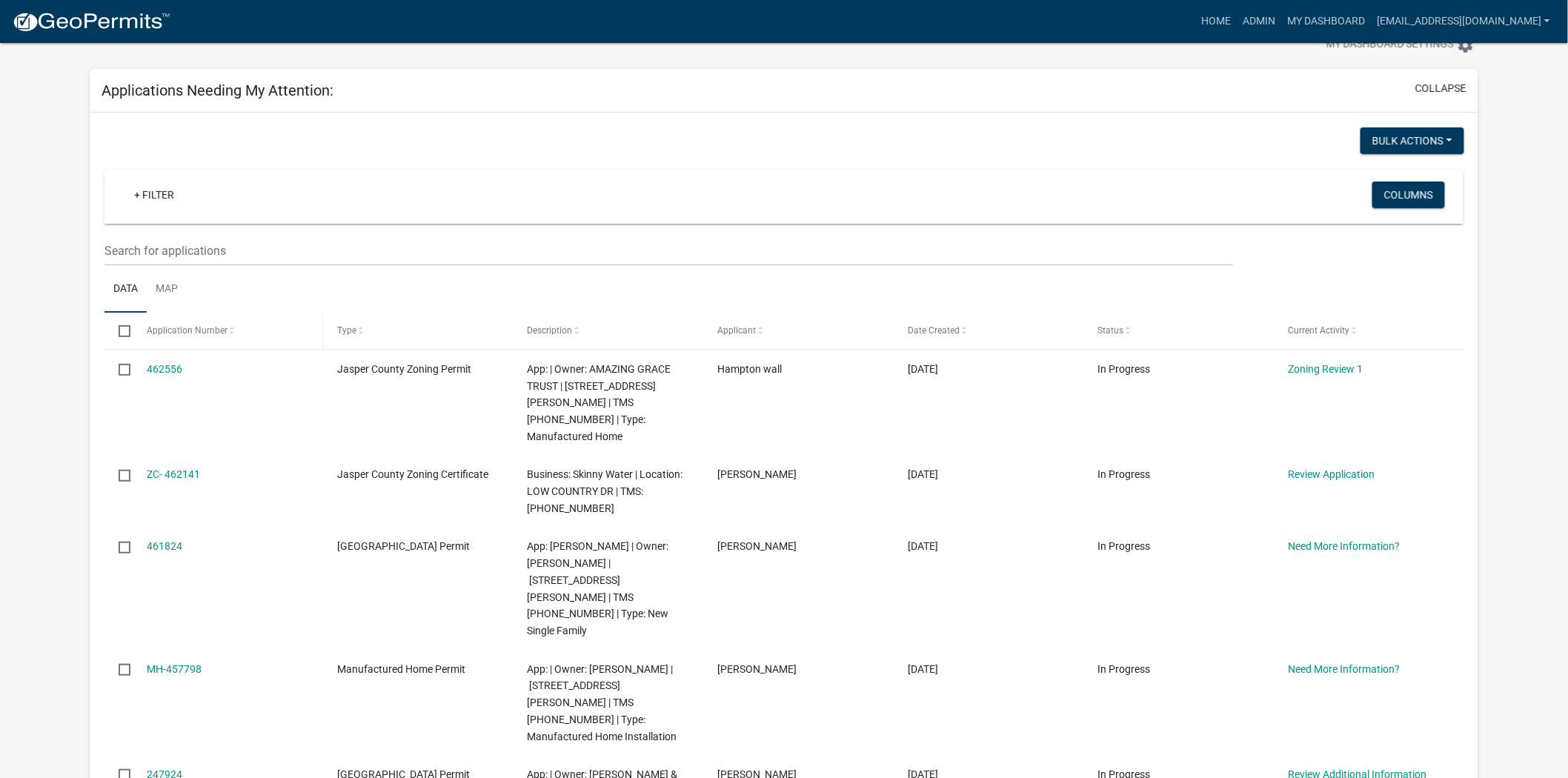
scroll to position [82, 0]
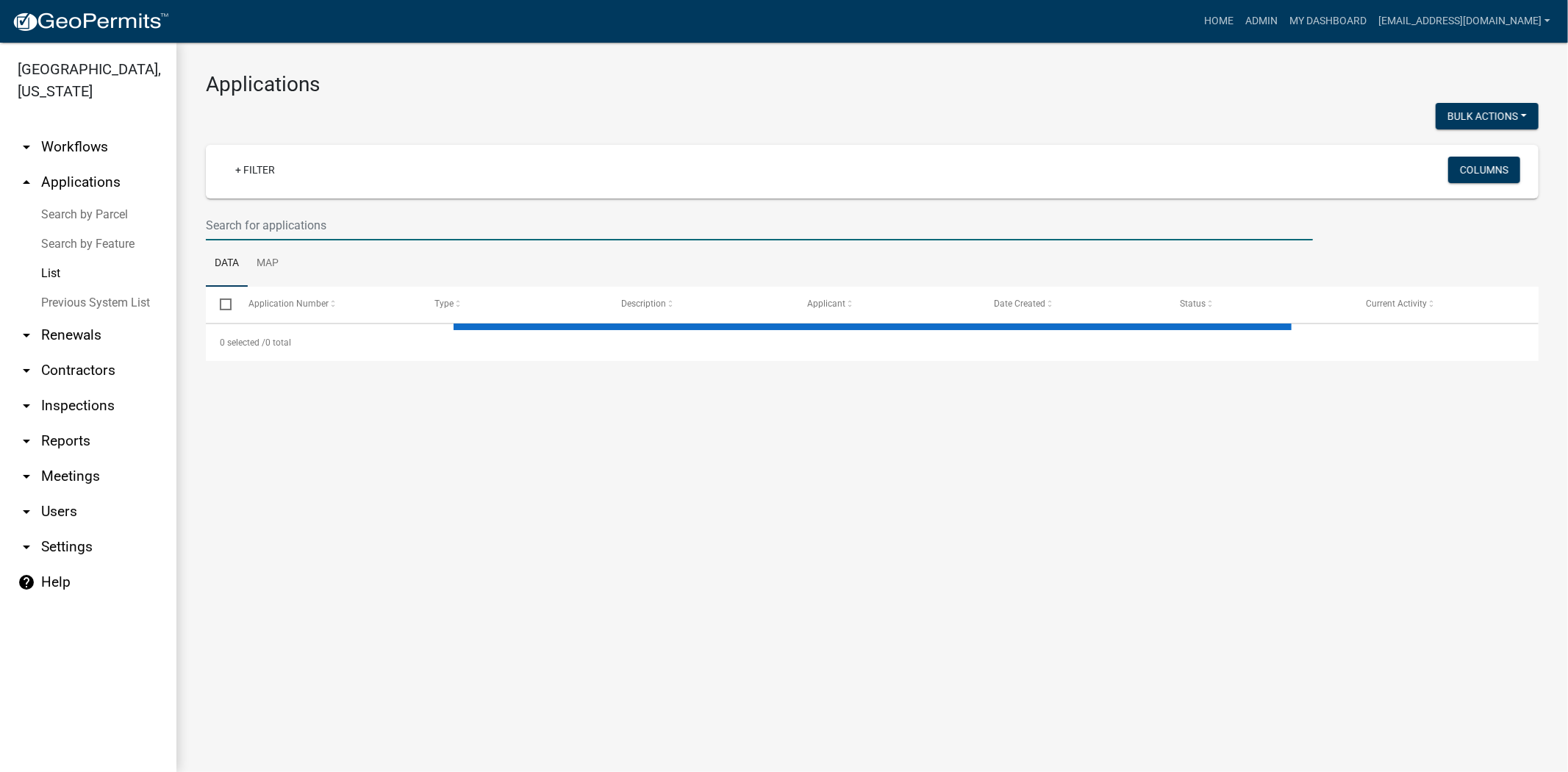
click at [440, 236] on input "text" at bounding box center [759, 225] width 1107 height 30
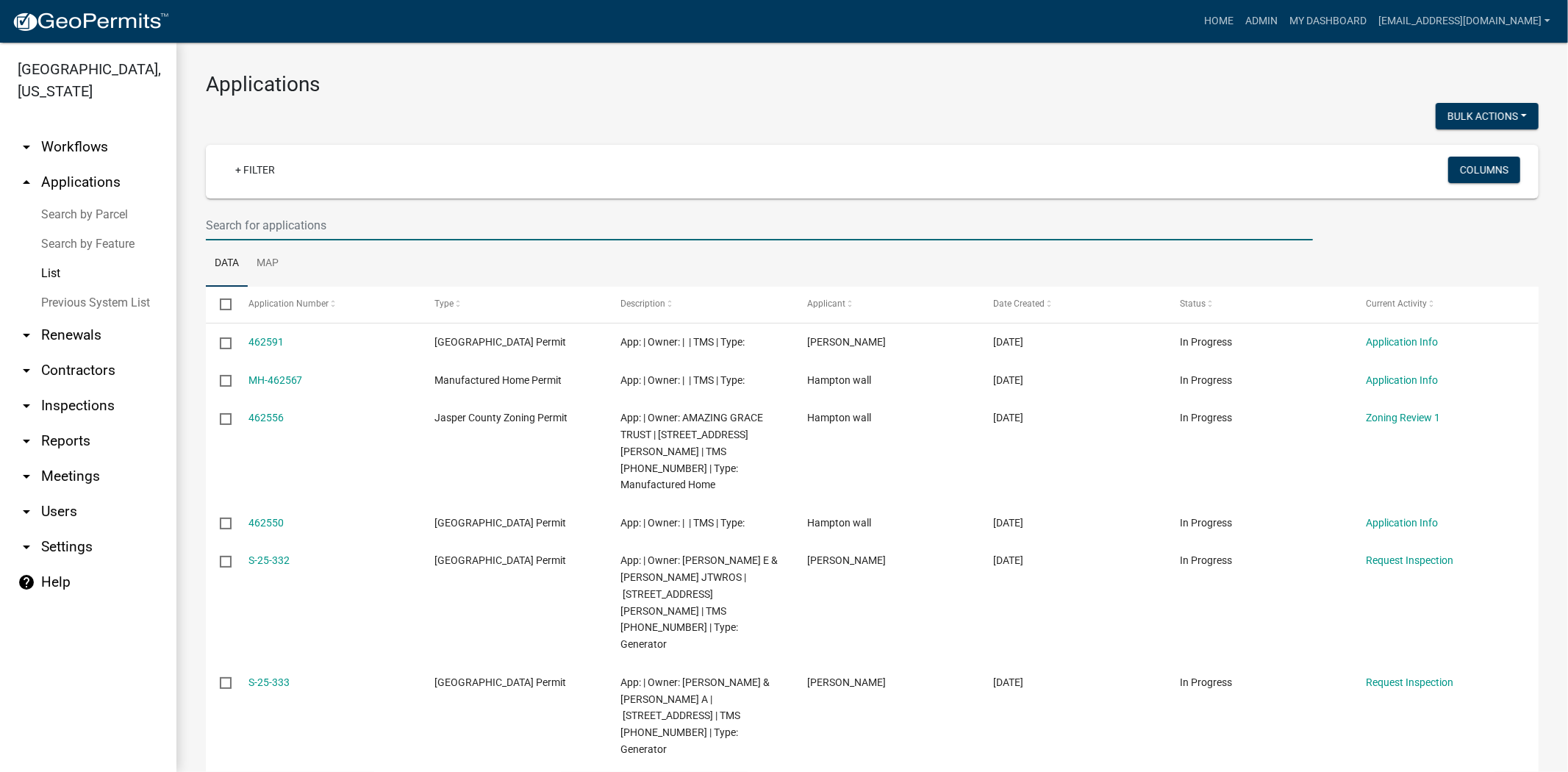
click at [437, 234] on input "text" at bounding box center [759, 225] width 1107 height 30
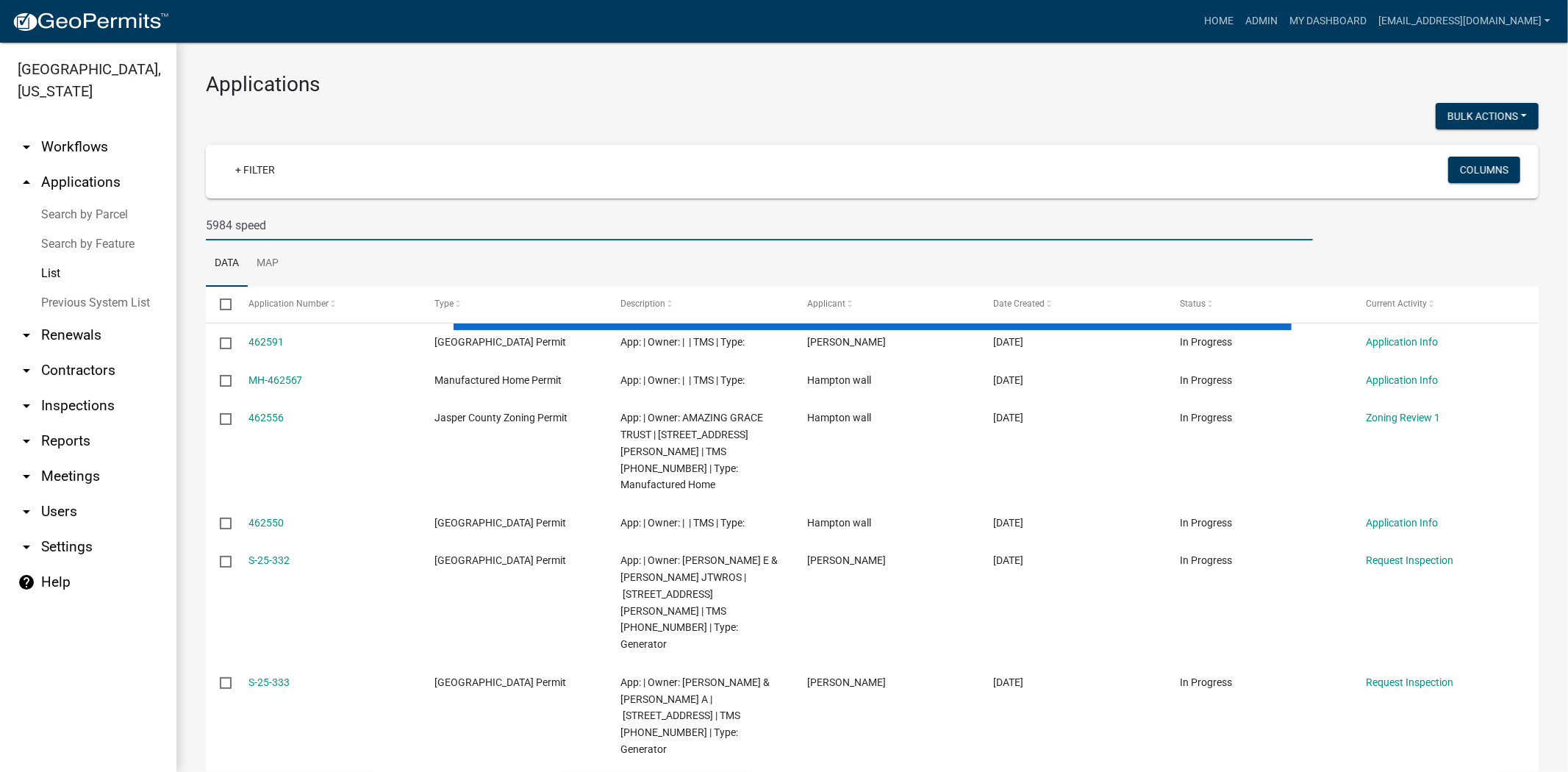
type input "5984 speed"
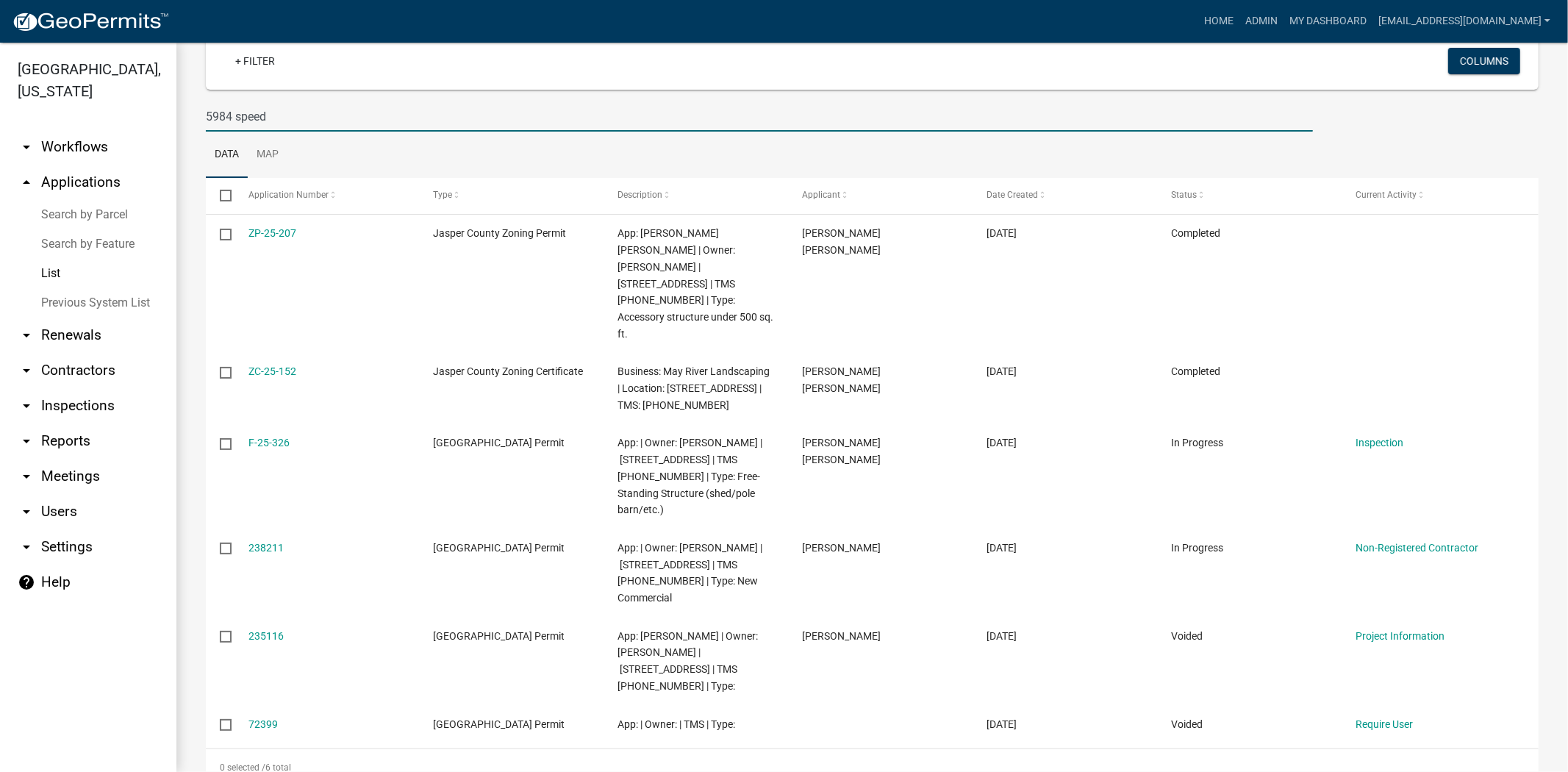
scroll to position [119, 0]
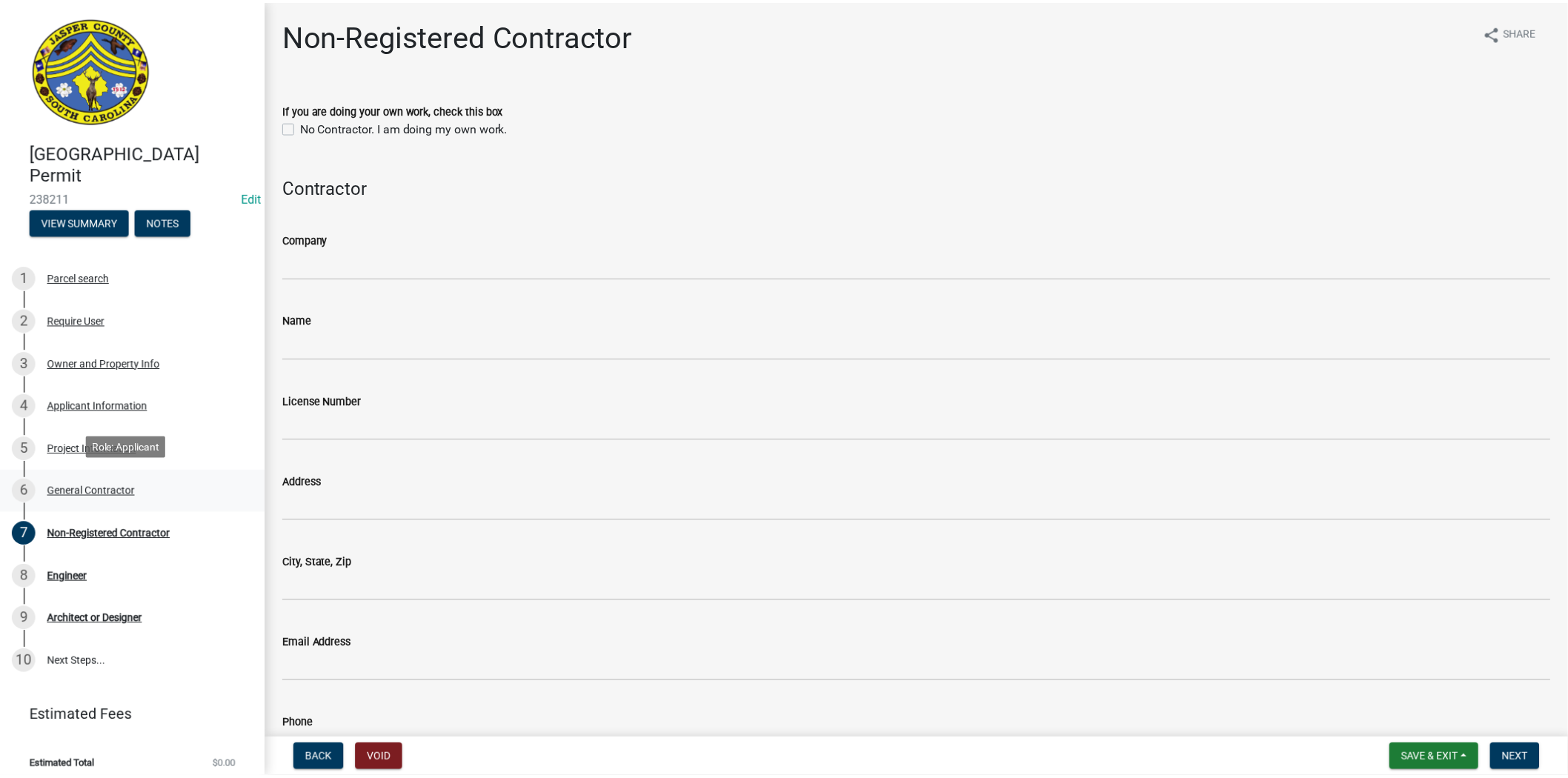
scroll to position [9, 0]
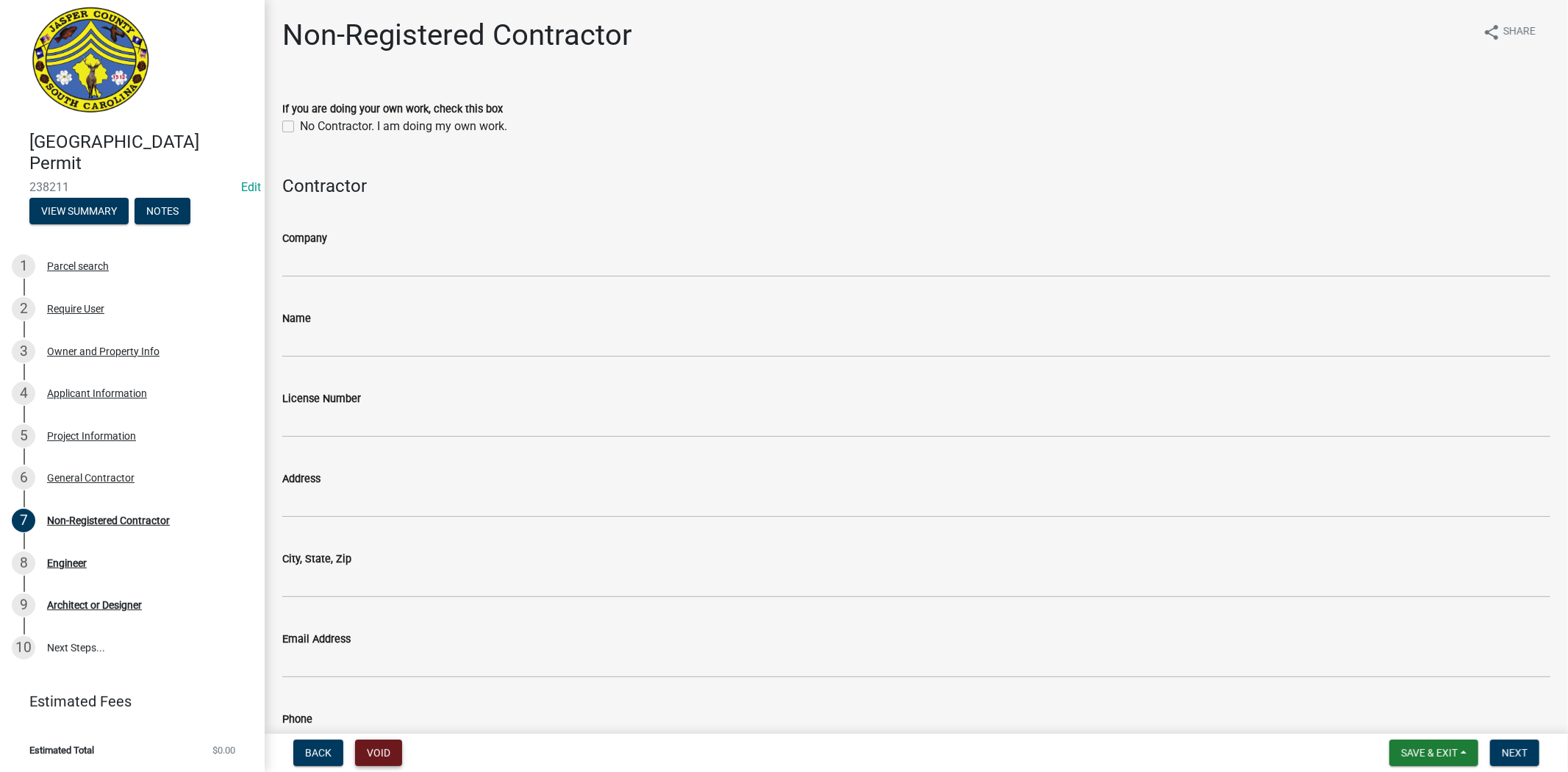
click at [380, 744] on button "Void" at bounding box center [378, 753] width 47 height 26
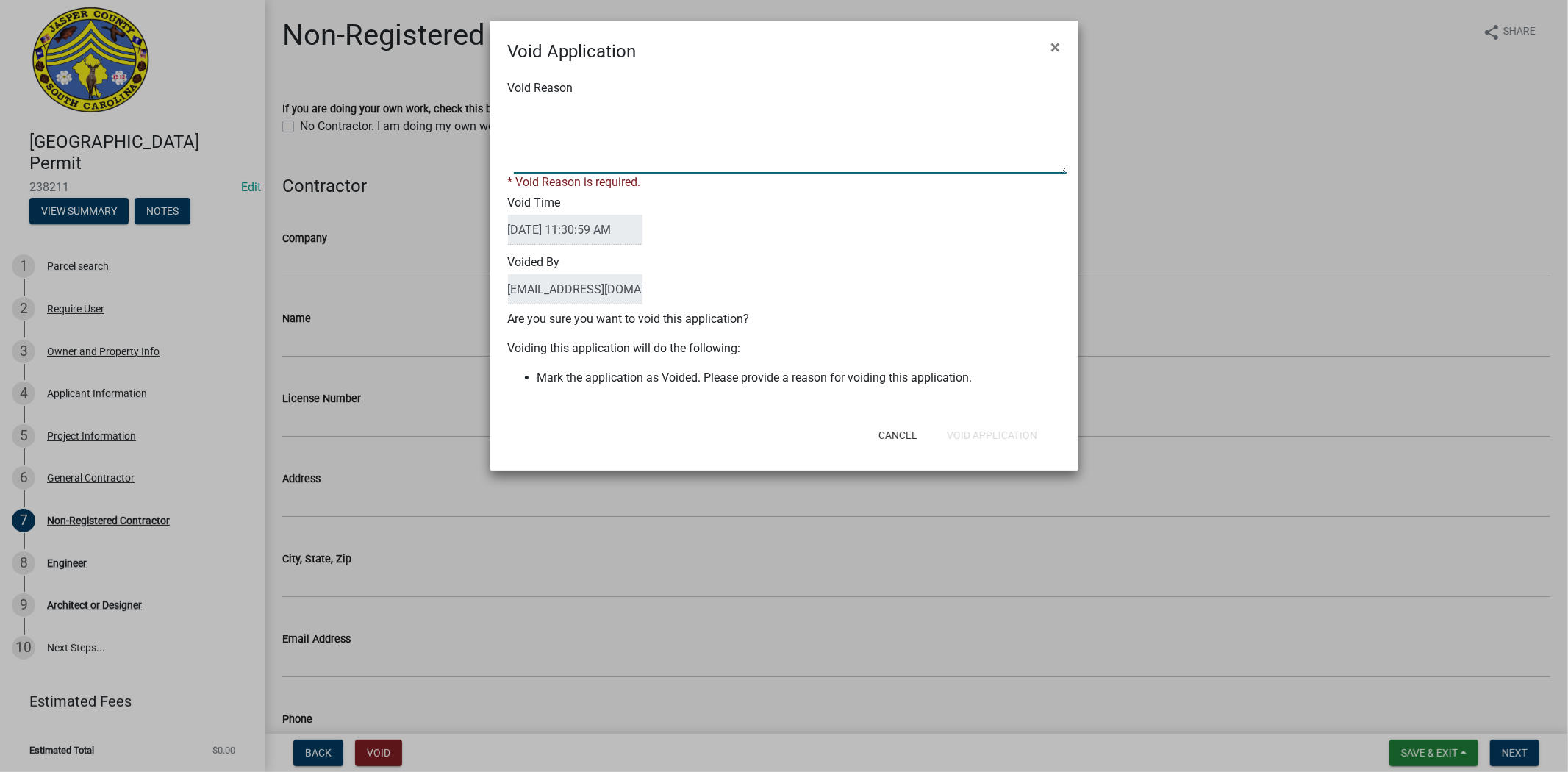
click at [643, 154] on textarea "Void Reason" at bounding box center [791, 136] width 553 height 74
type textarea "."
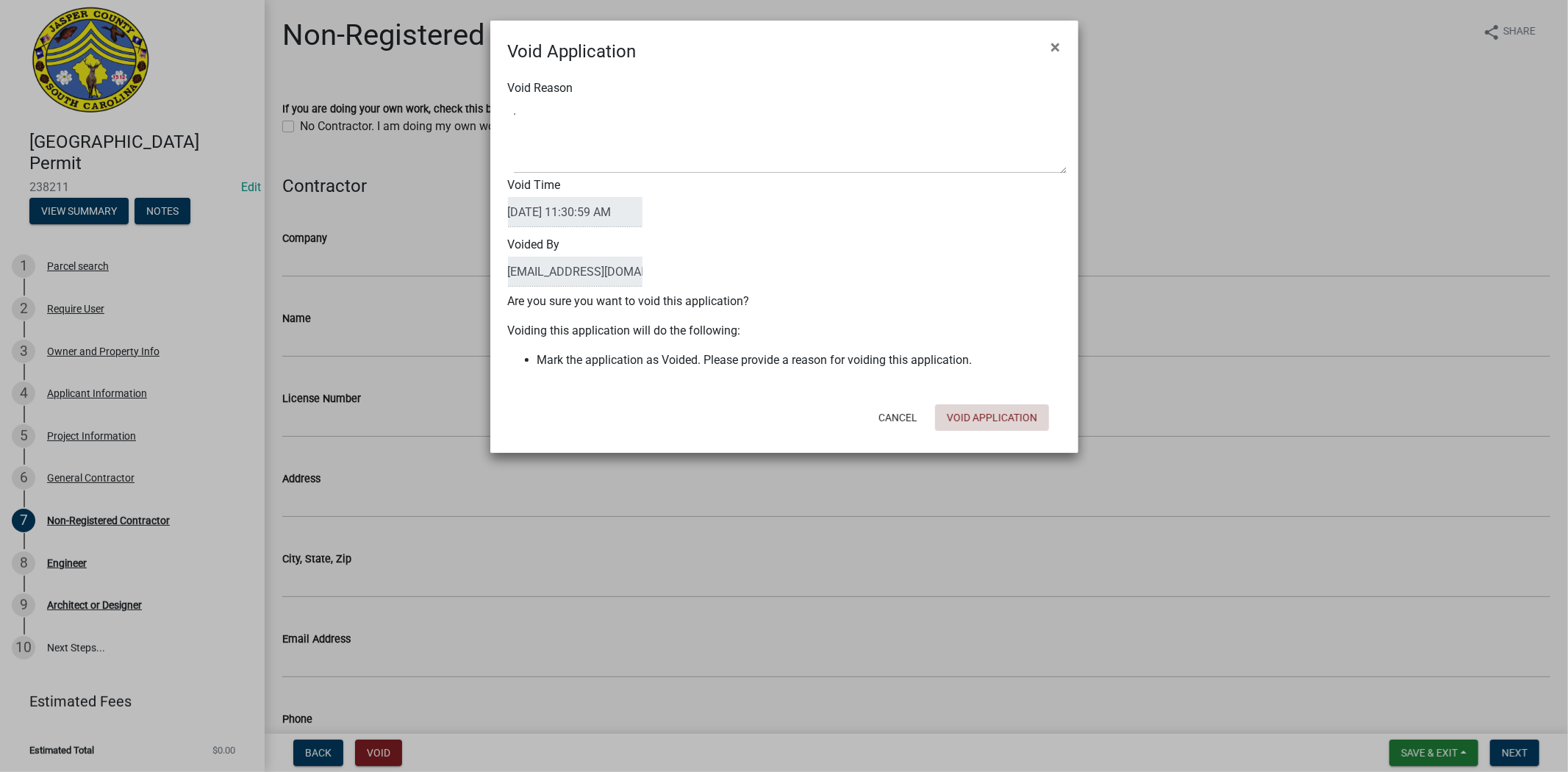
click at [978, 436] on div "Cancel Void Application" at bounding box center [880, 417] width 363 height 38
click at [980, 416] on button "Void Application" at bounding box center [992, 418] width 114 height 26
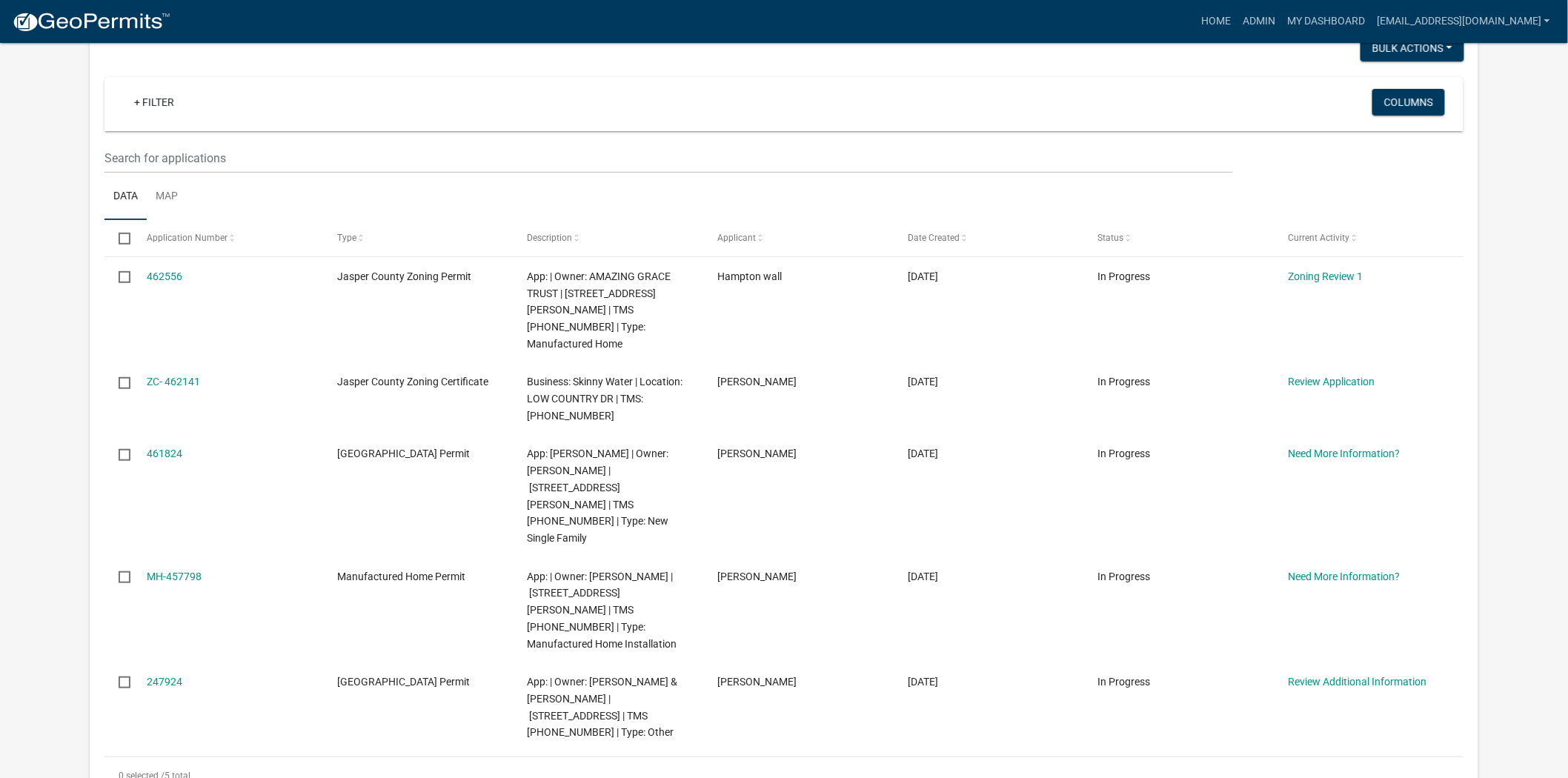
scroll to position [165, 0]
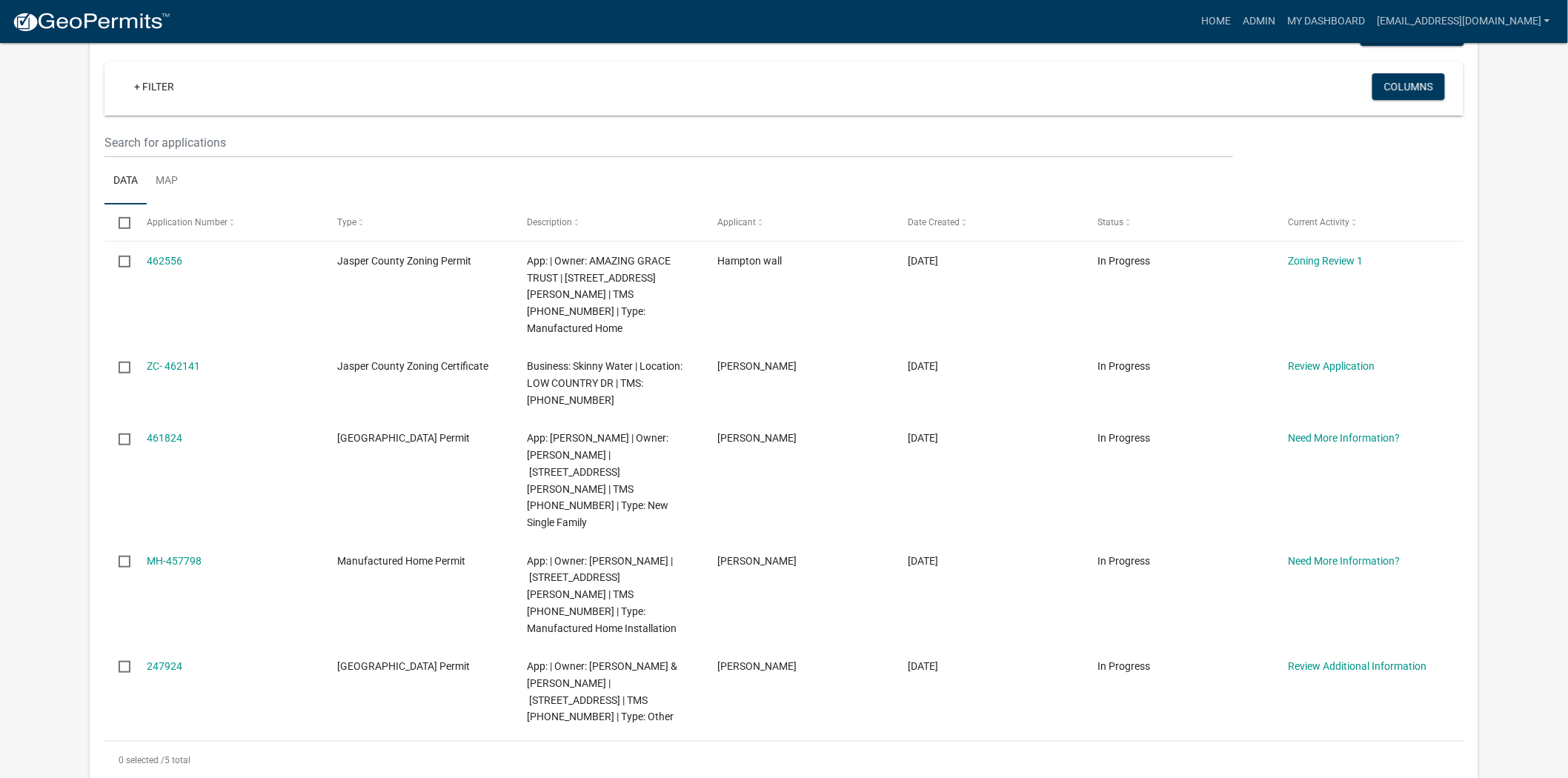
scroll to position [247, 0]
